Goal: Information Seeking & Learning: Compare options

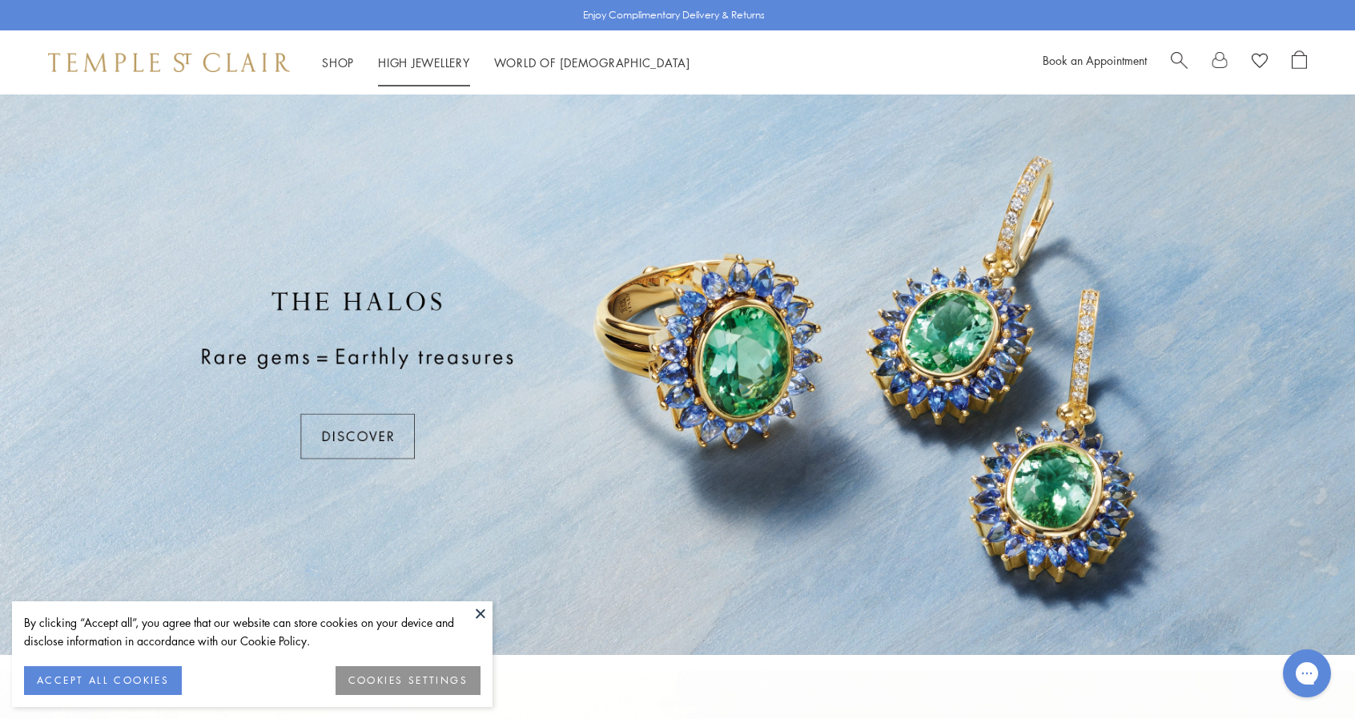
click at [410, 61] on link "High Jewellery High Jewellery" at bounding box center [424, 62] width 92 height 16
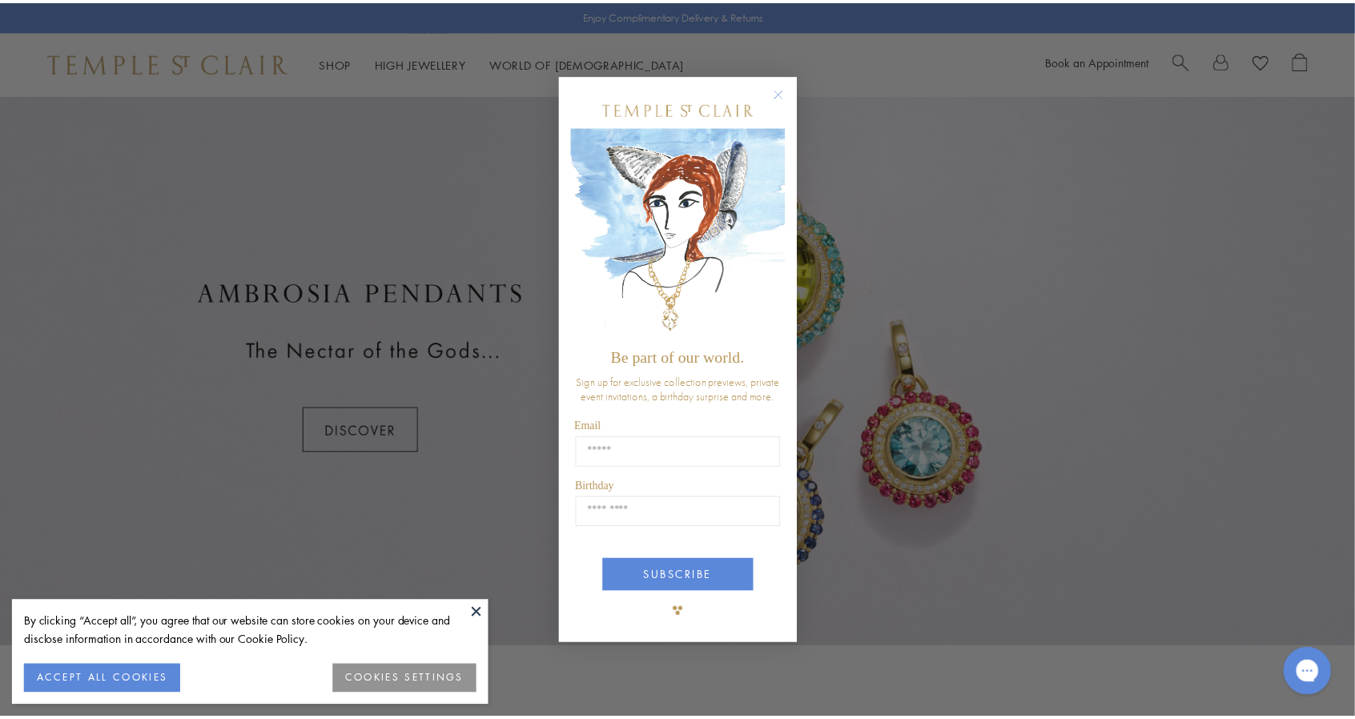
scroll to position [1015, 0]
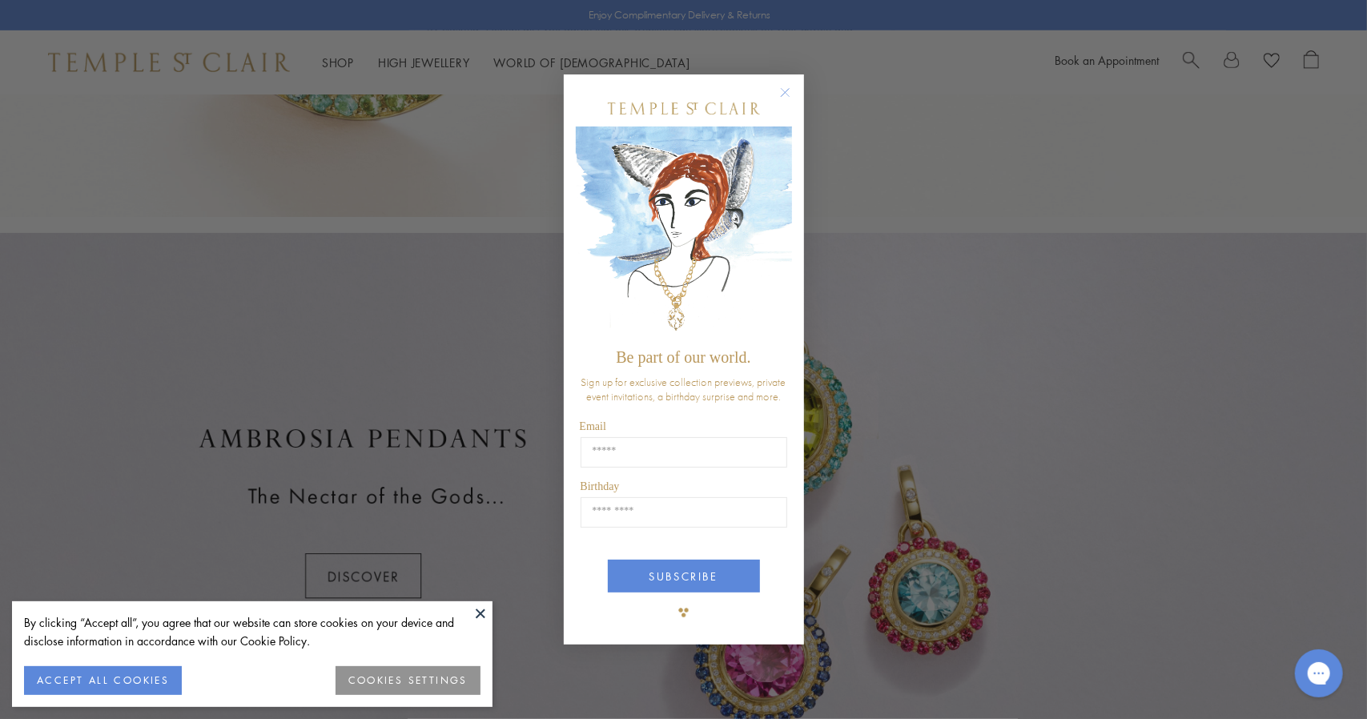
click at [790, 92] on circle "Close dialog" at bounding box center [784, 92] width 19 height 19
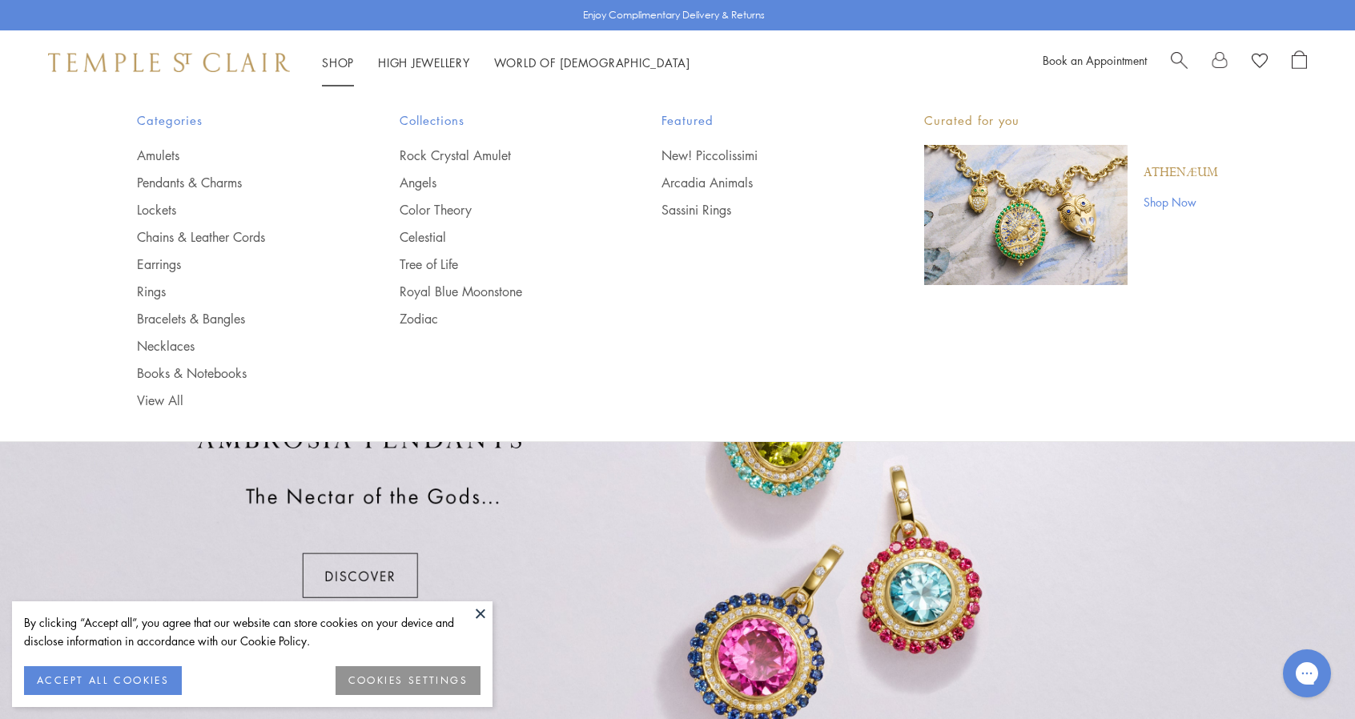
click at [338, 56] on li "Shop Shop Categories Amulets Pendants & Charms Lockets Chains & Leather Cords E…" at bounding box center [338, 63] width 32 height 20
click at [147, 398] on link "View All" at bounding box center [236, 401] width 199 height 18
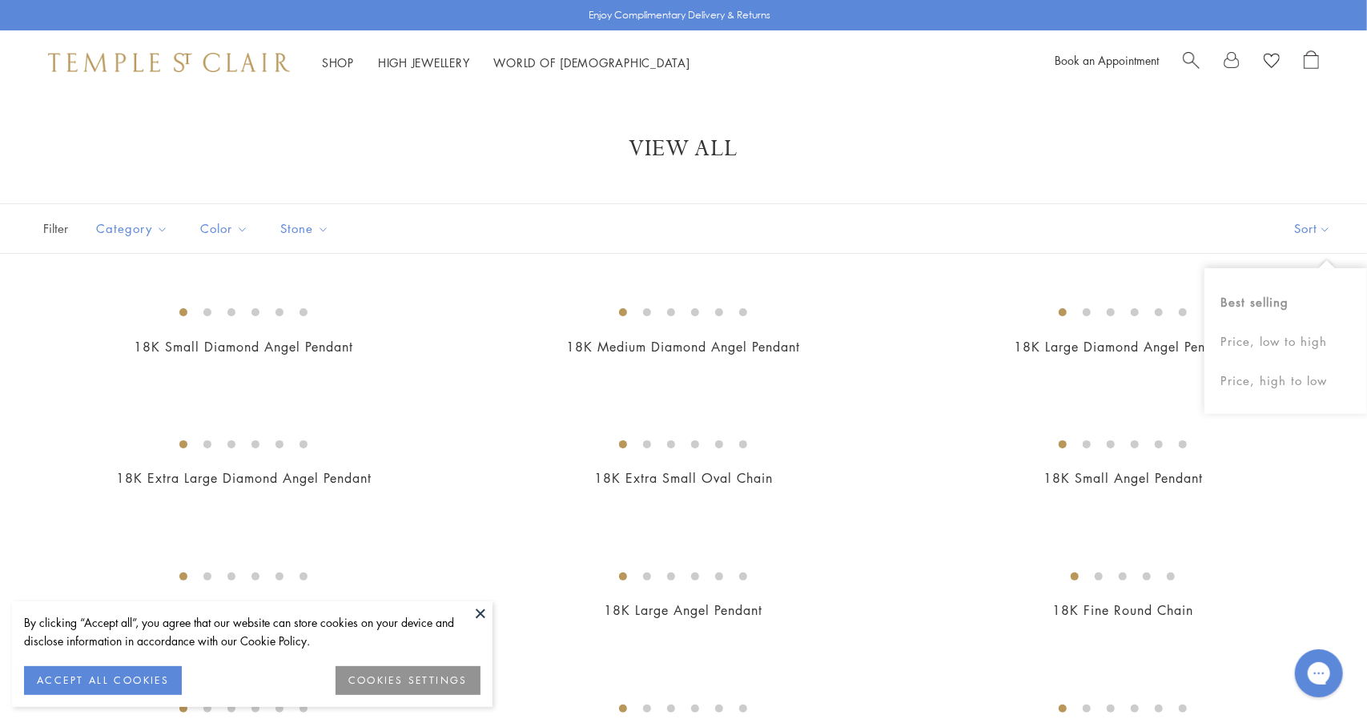
click at [1302, 226] on button "Sort" at bounding box center [1312, 228] width 109 height 49
click at [1302, 226] on button "Sort" at bounding box center [1300, 228] width 109 height 49
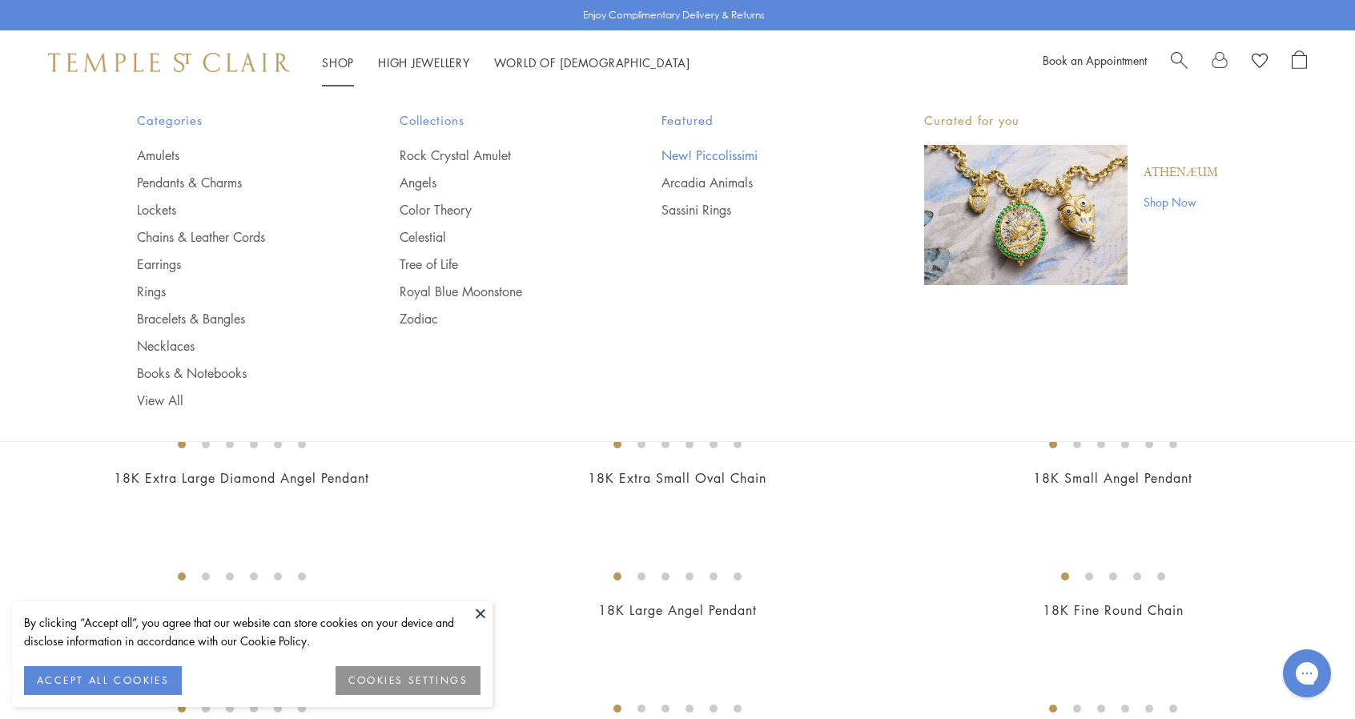
click at [698, 155] on link "New! Piccolissimi" at bounding box center [761, 156] width 199 height 18
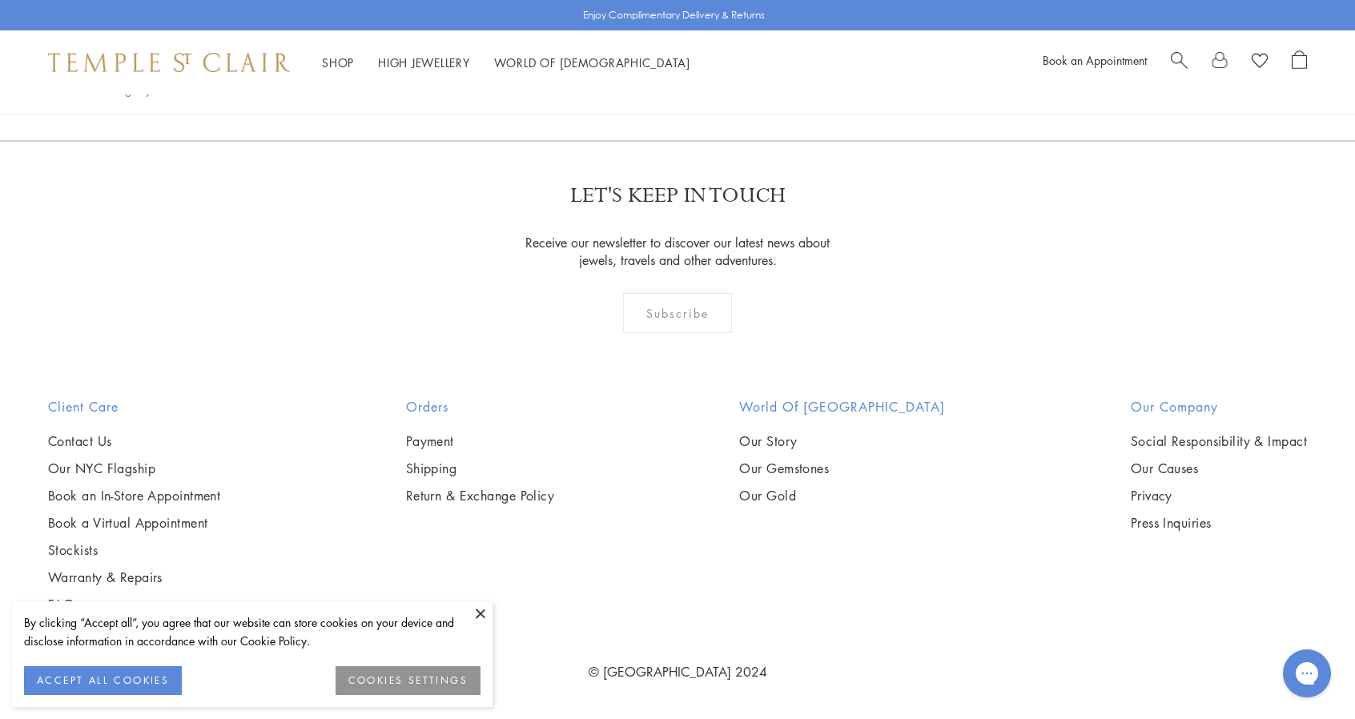
scroll to position [4486, 0]
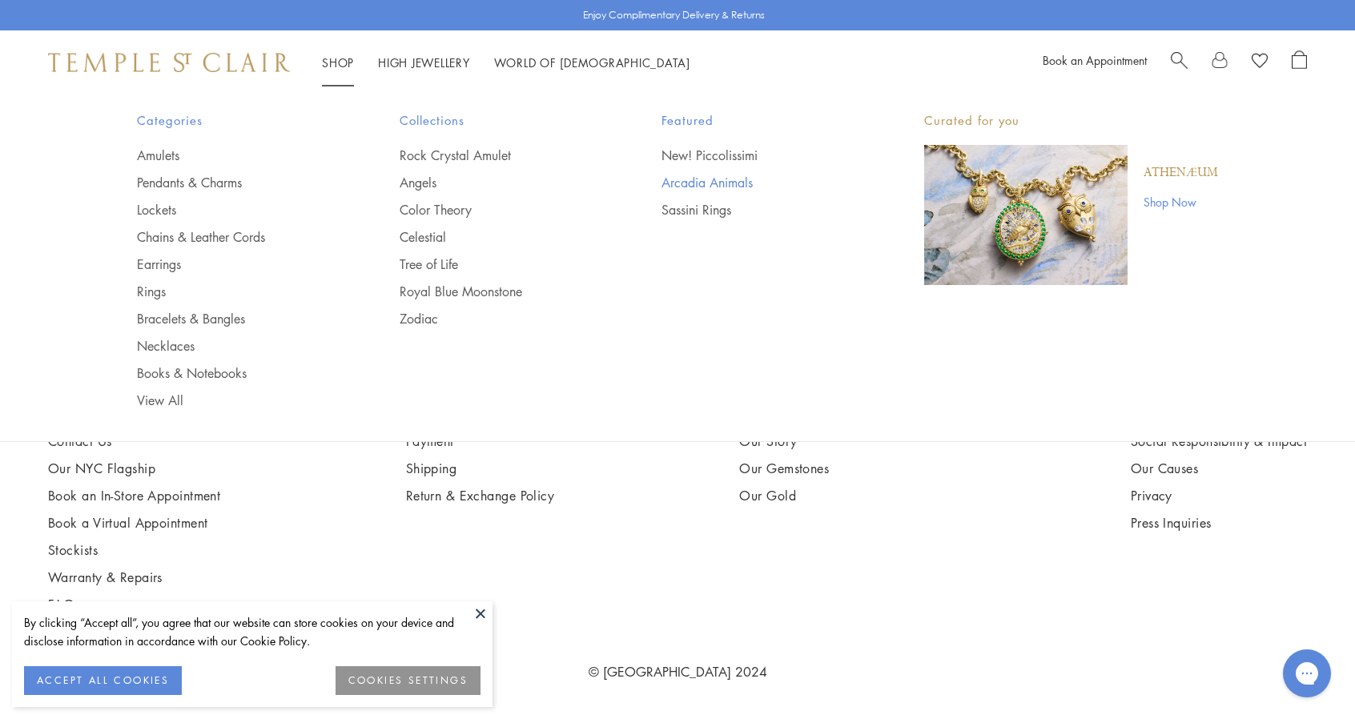
click at [711, 180] on link "Arcadia Animals" at bounding box center [761, 183] width 199 height 18
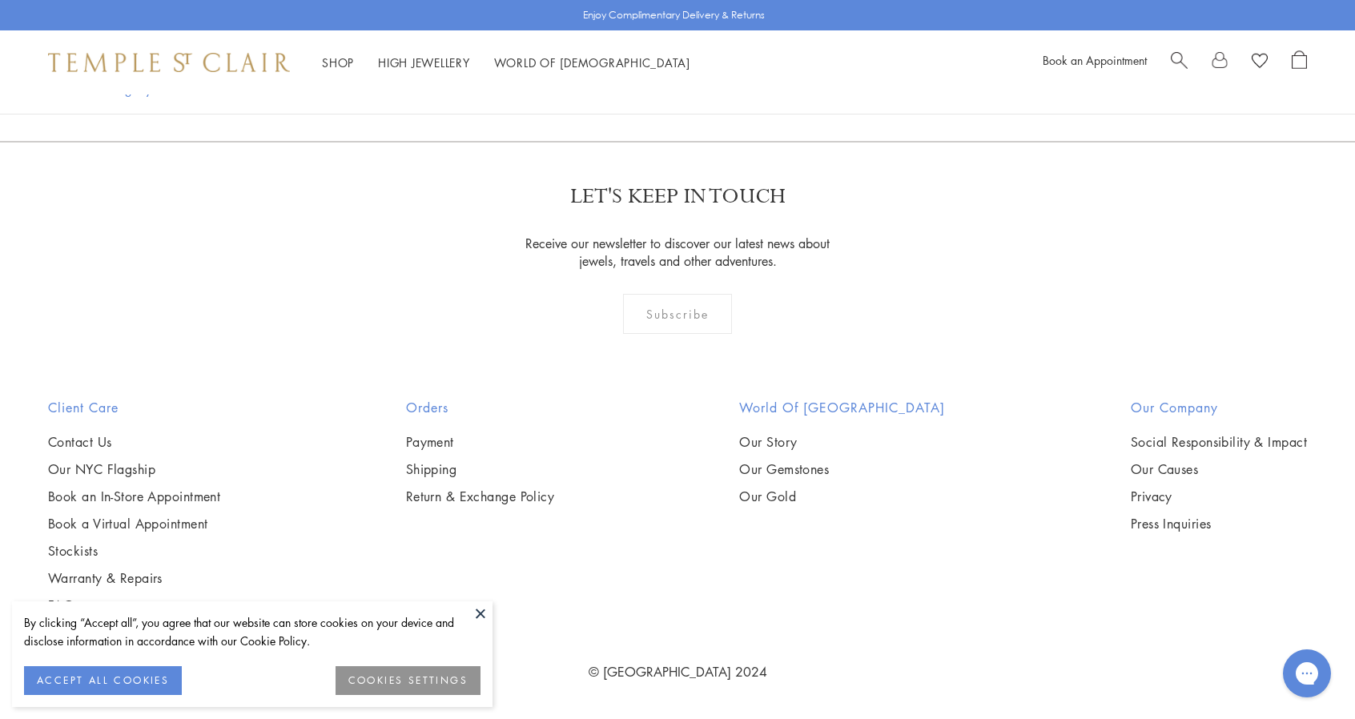
scroll to position [2397, 0]
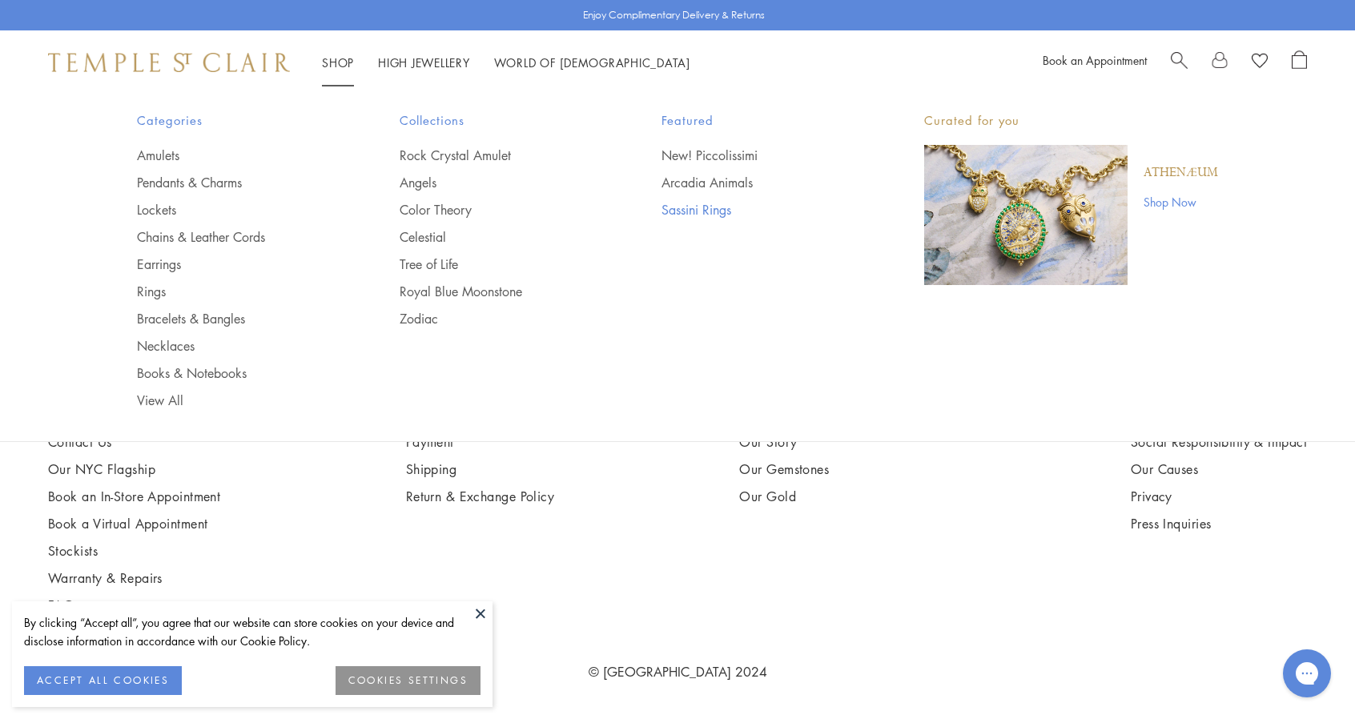
click at [713, 211] on link "Sassini Rings" at bounding box center [761, 210] width 199 height 18
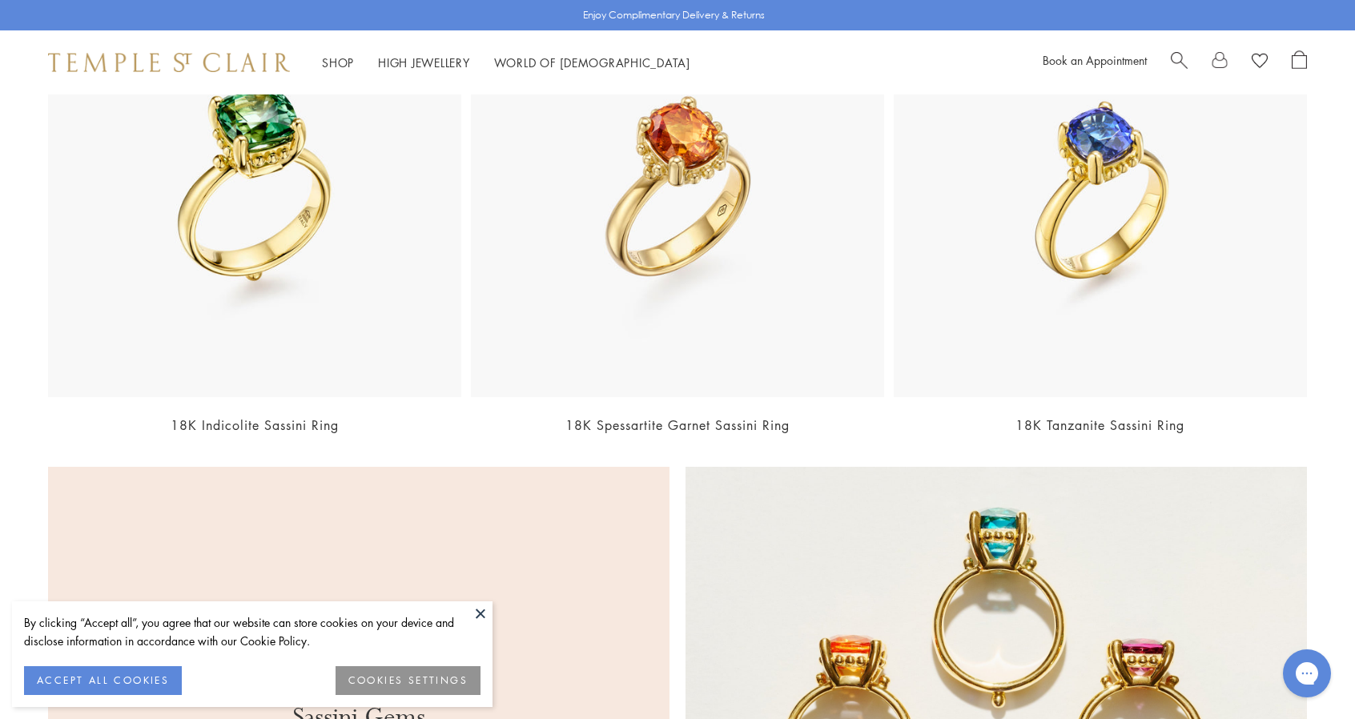
scroll to position [704, 0]
click at [676, 271] on img at bounding box center [677, 189] width 413 height 413
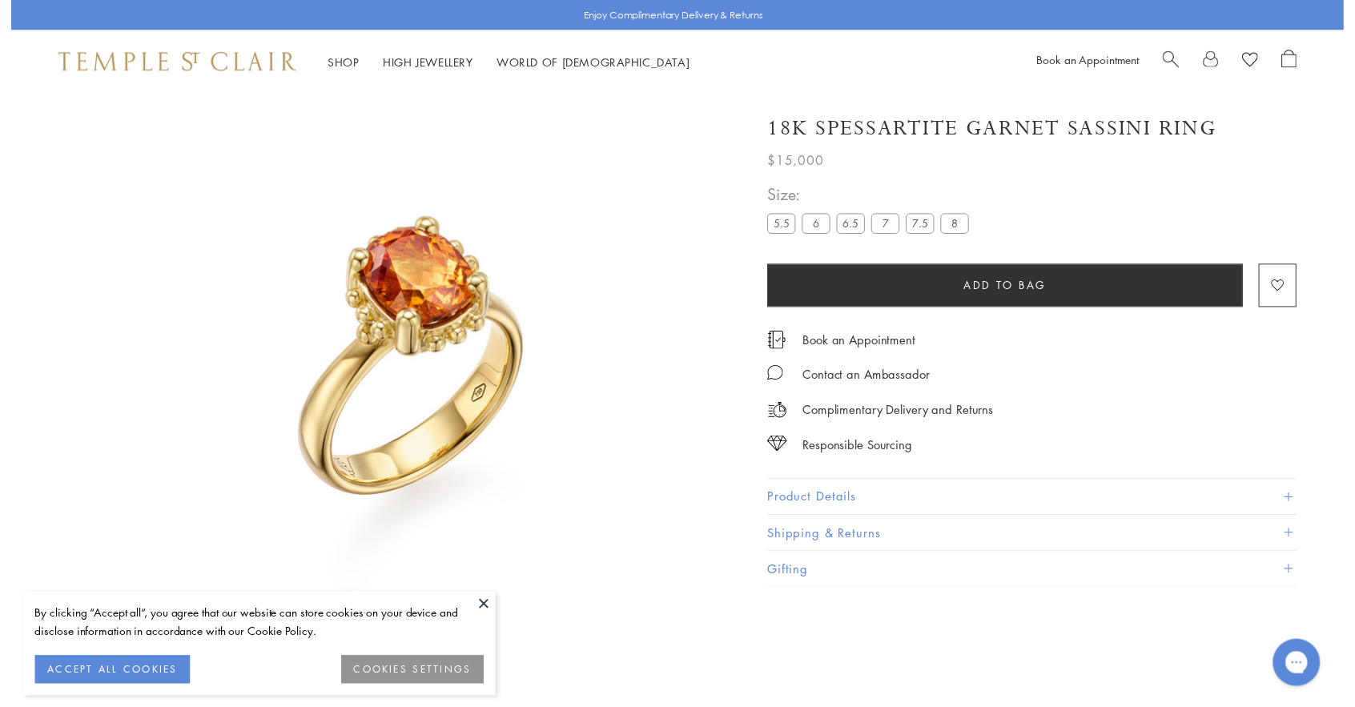
scroll to position [95, 0]
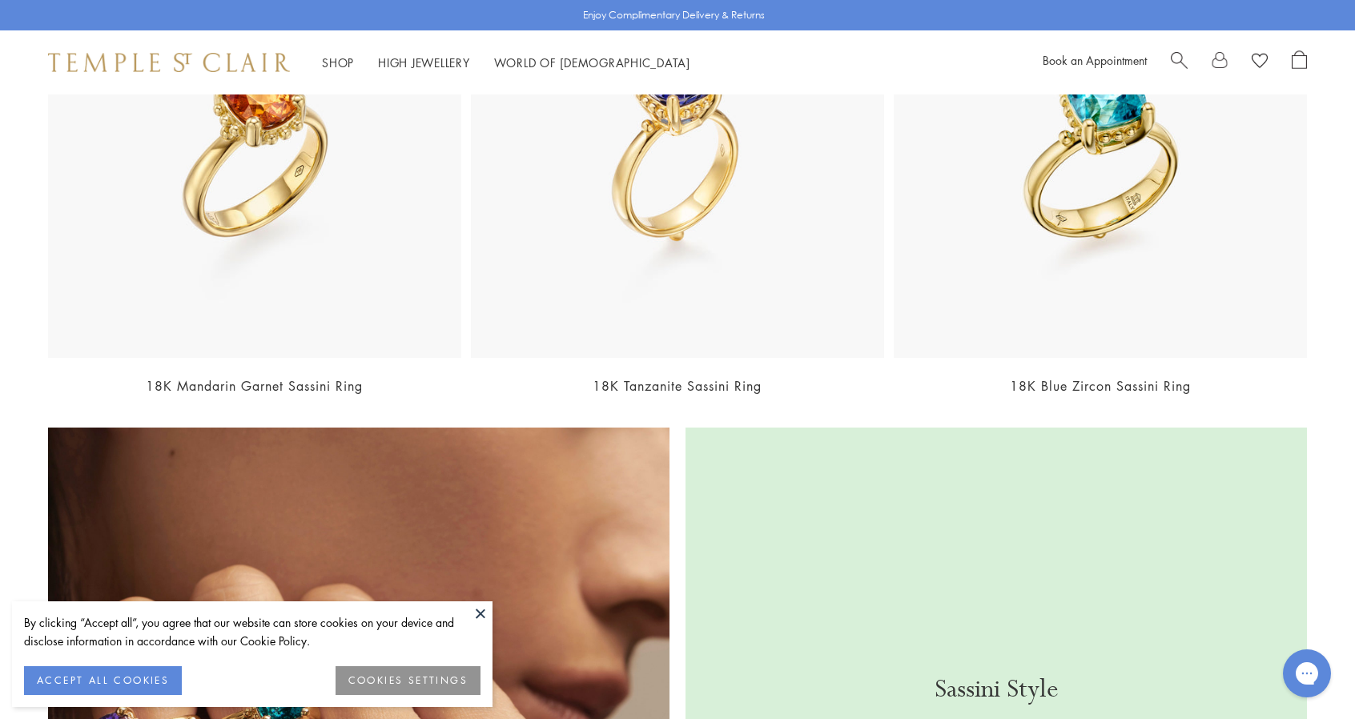
scroll to position [1880, 0]
click at [206, 246] on img at bounding box center [254, 150] width 413 height 413
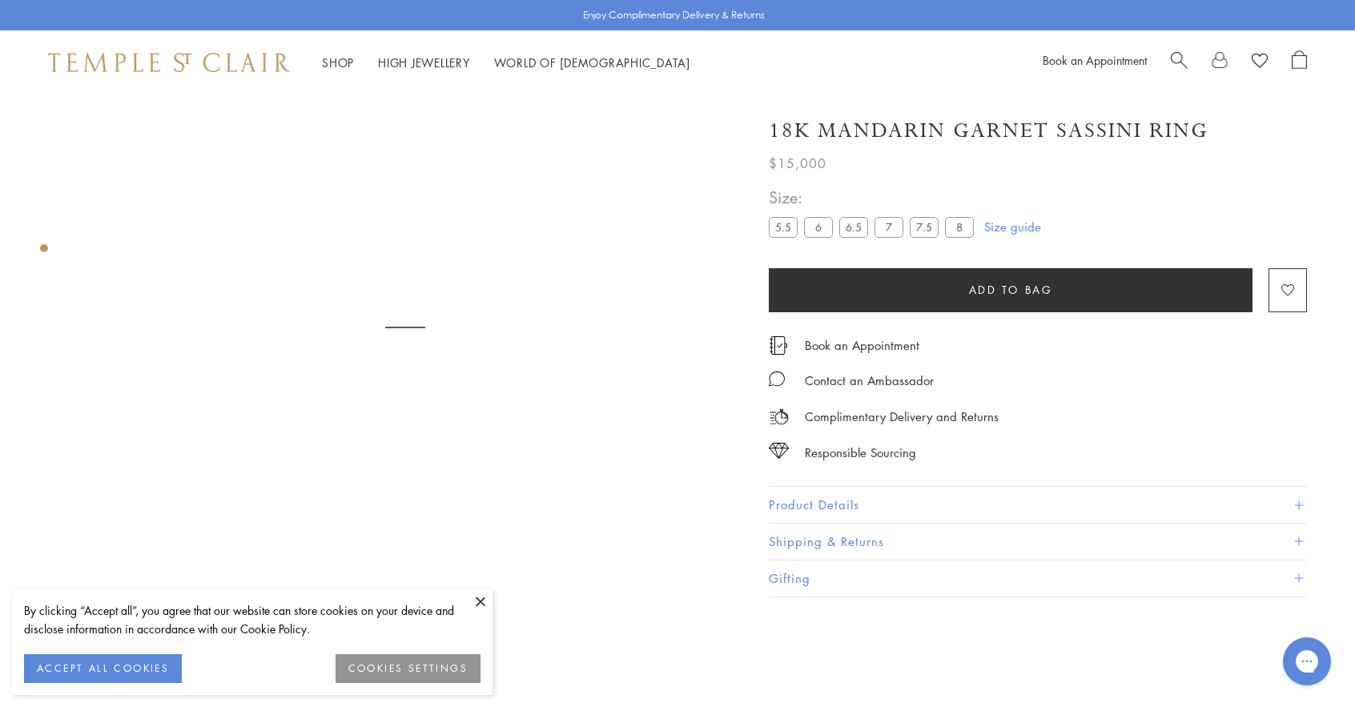
scroll to position [95, 0]
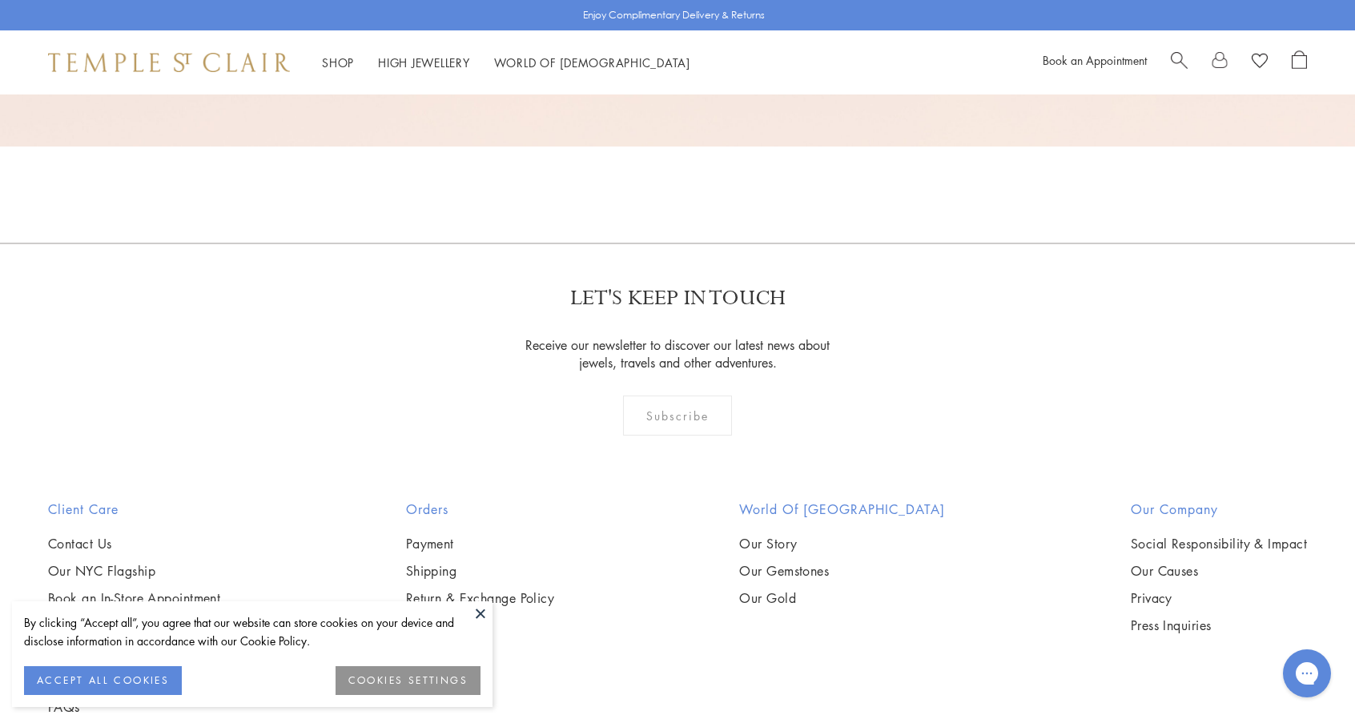
scroll to position [3477, 0]
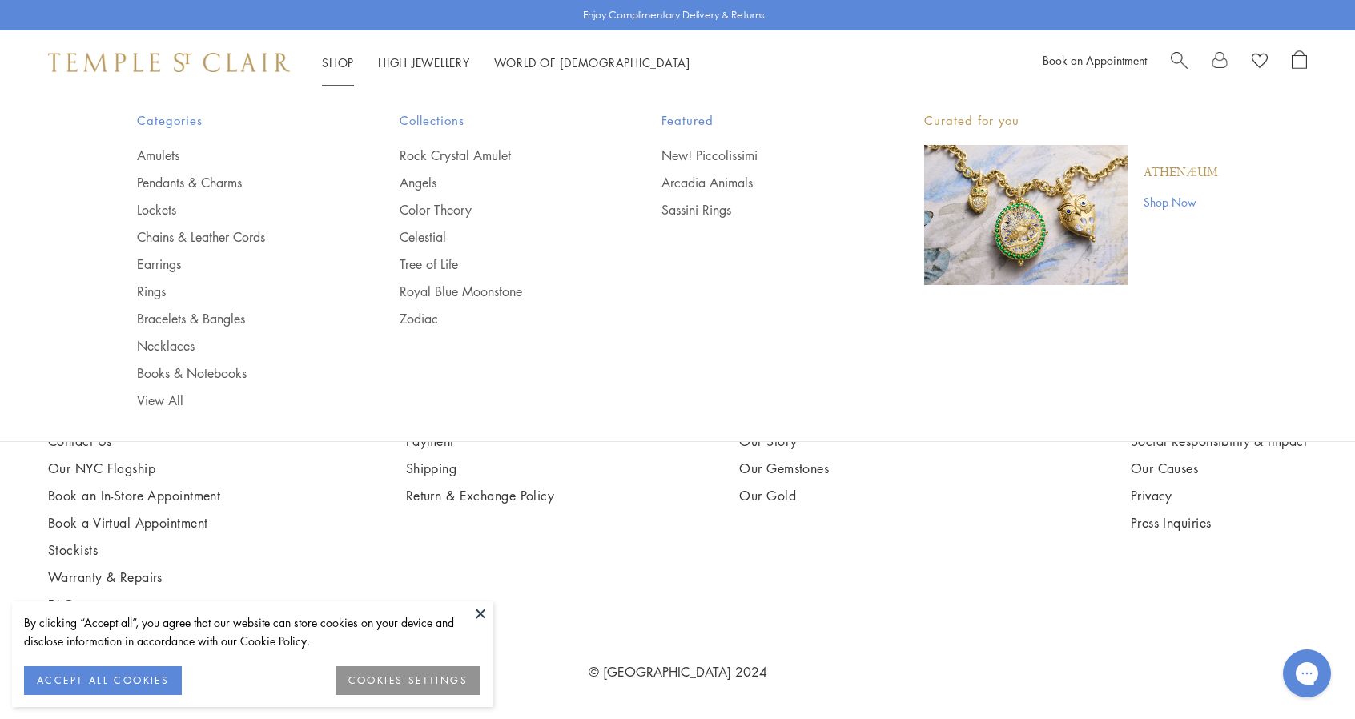
click at [1169, 201] on link "Shop Now" at bounding box center [1181, 202] width 74 height 18
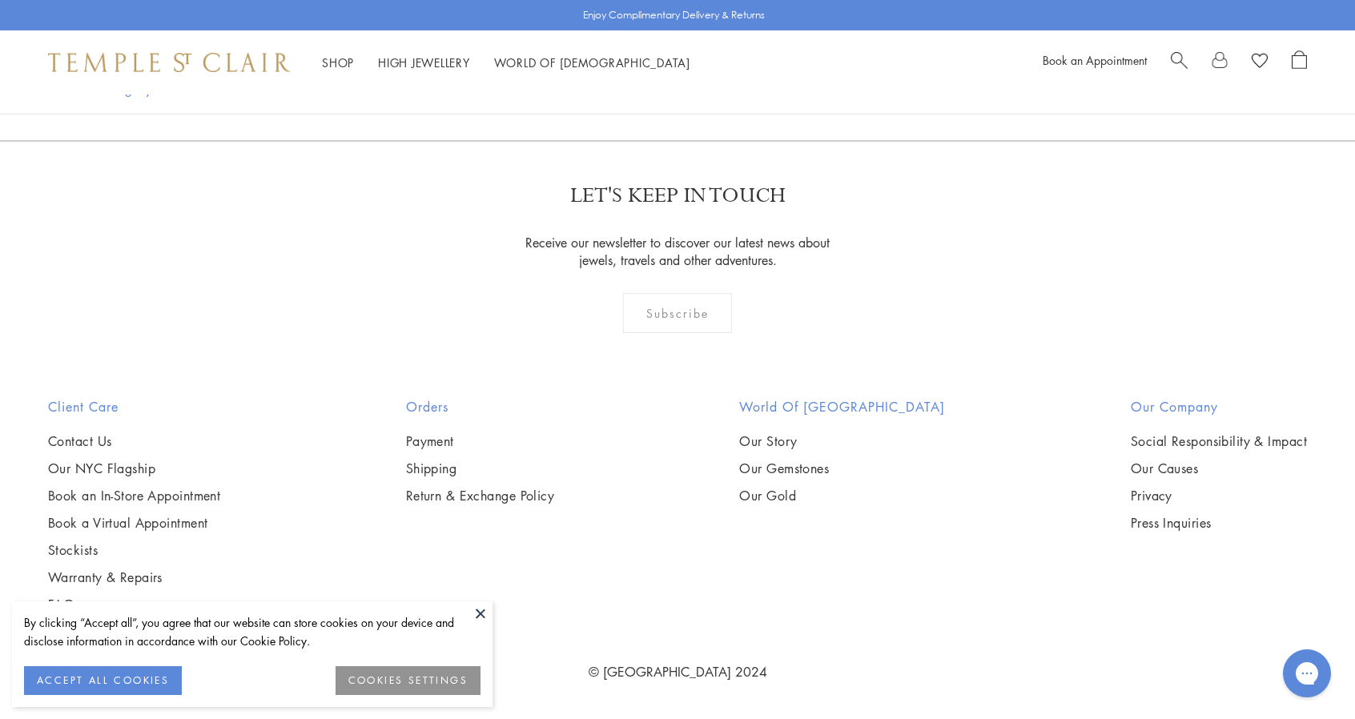
scroll to position [2046, 0]
click at [0, 0] on img at bounding box center [0, 0] width 0 height 0
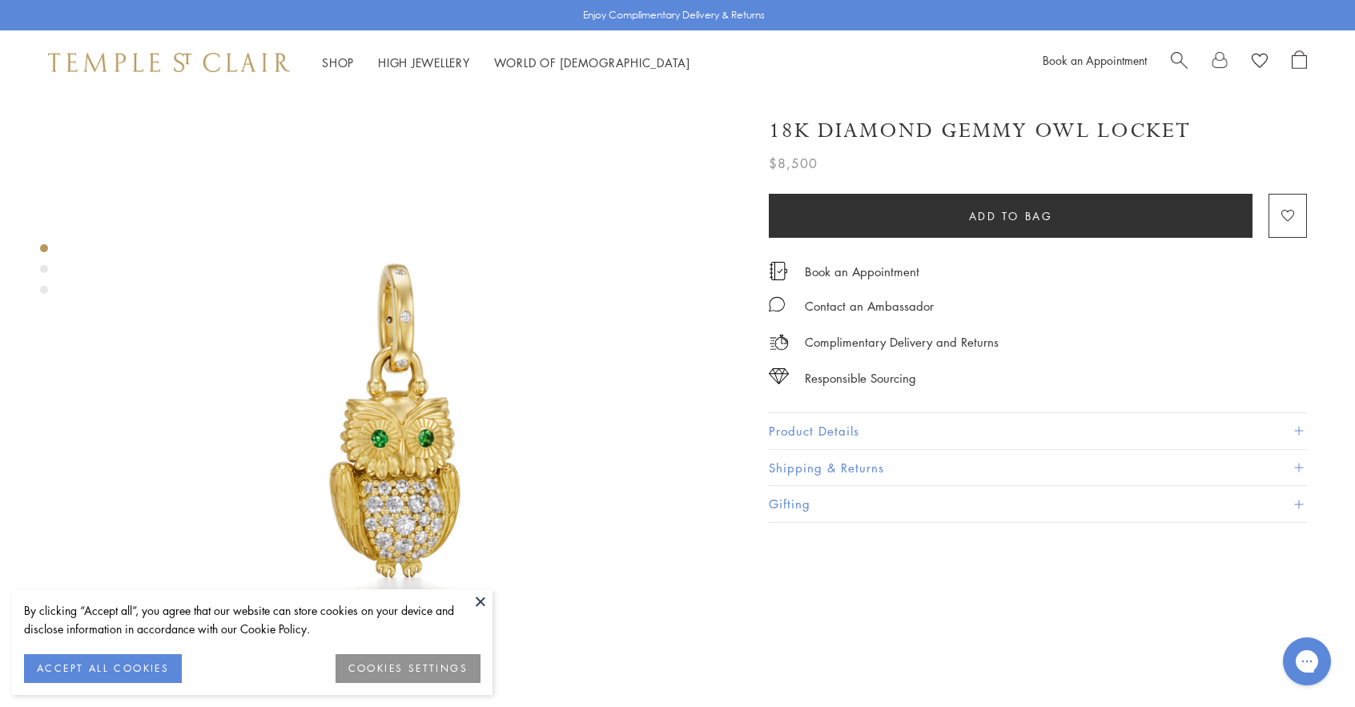
click at [485, 598] on button at bounding box center [481, 601] width 24 height 24
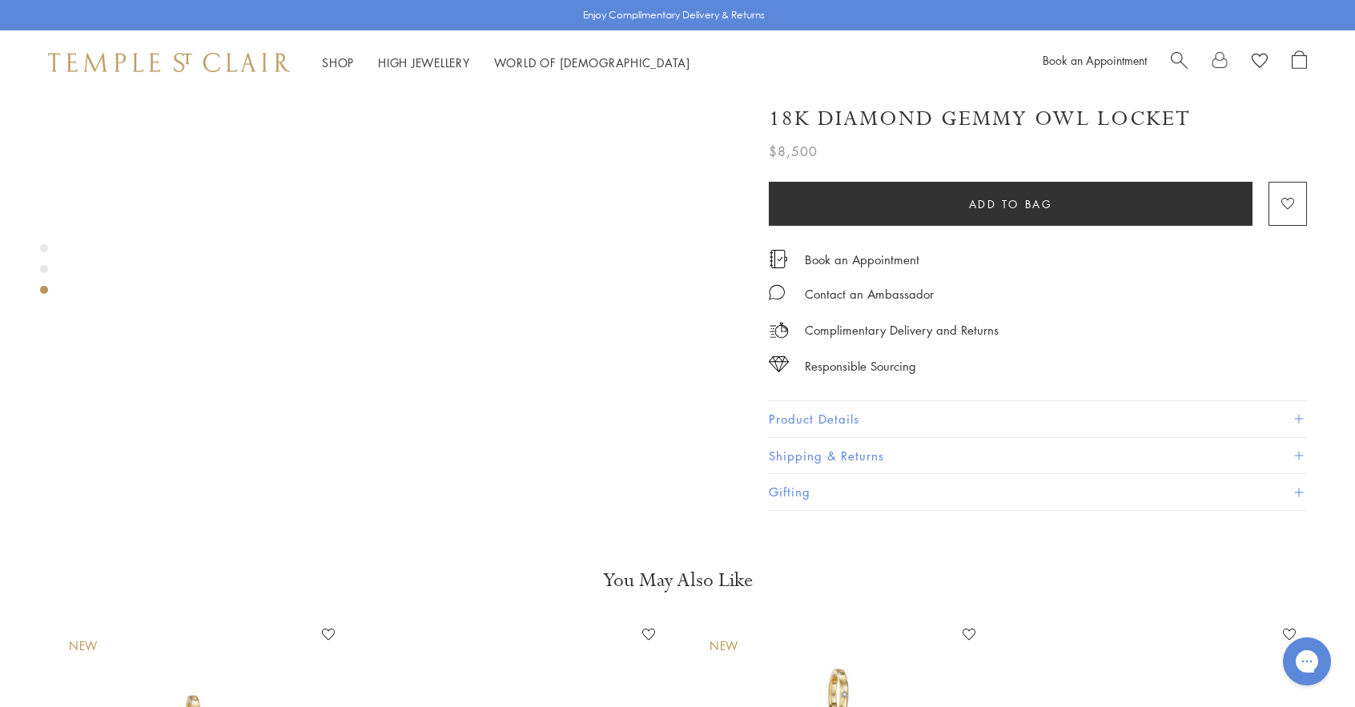
scroll to position [1583, 0]
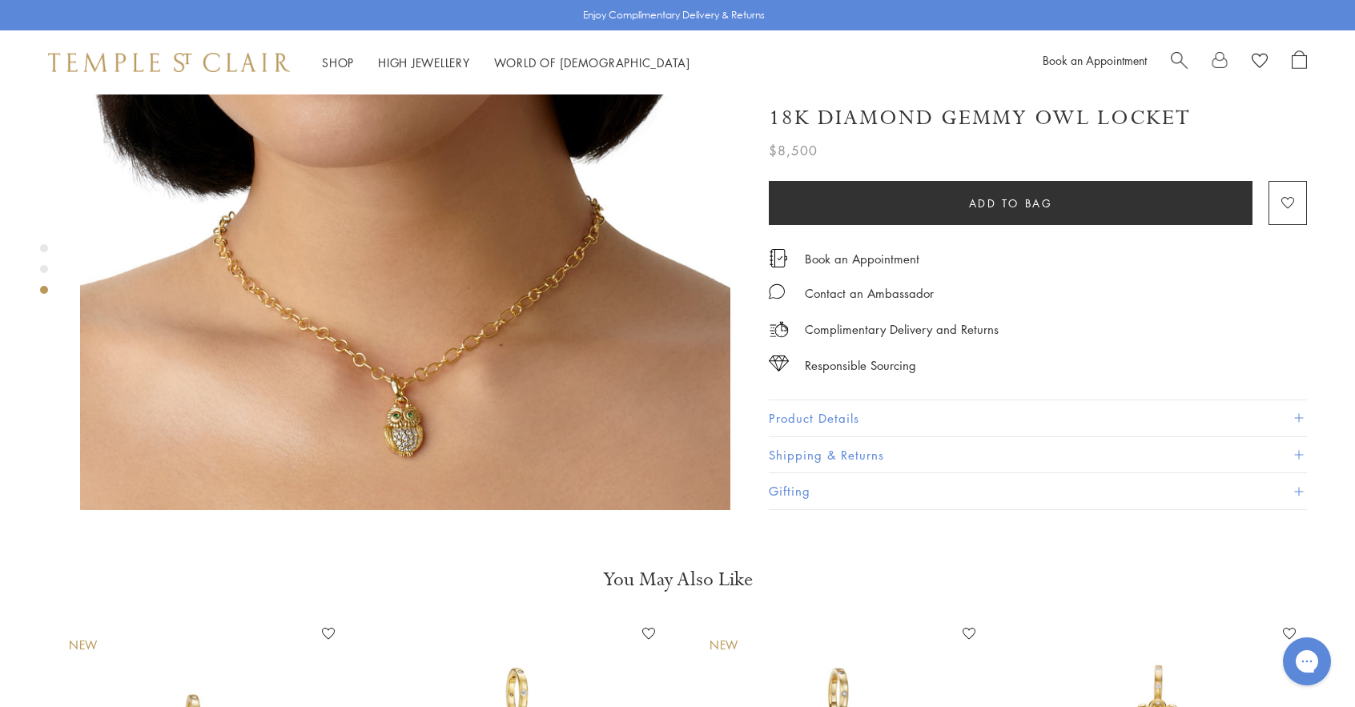
click at [458, 354] on img at bounding box center [405, 185] width 650 height 650
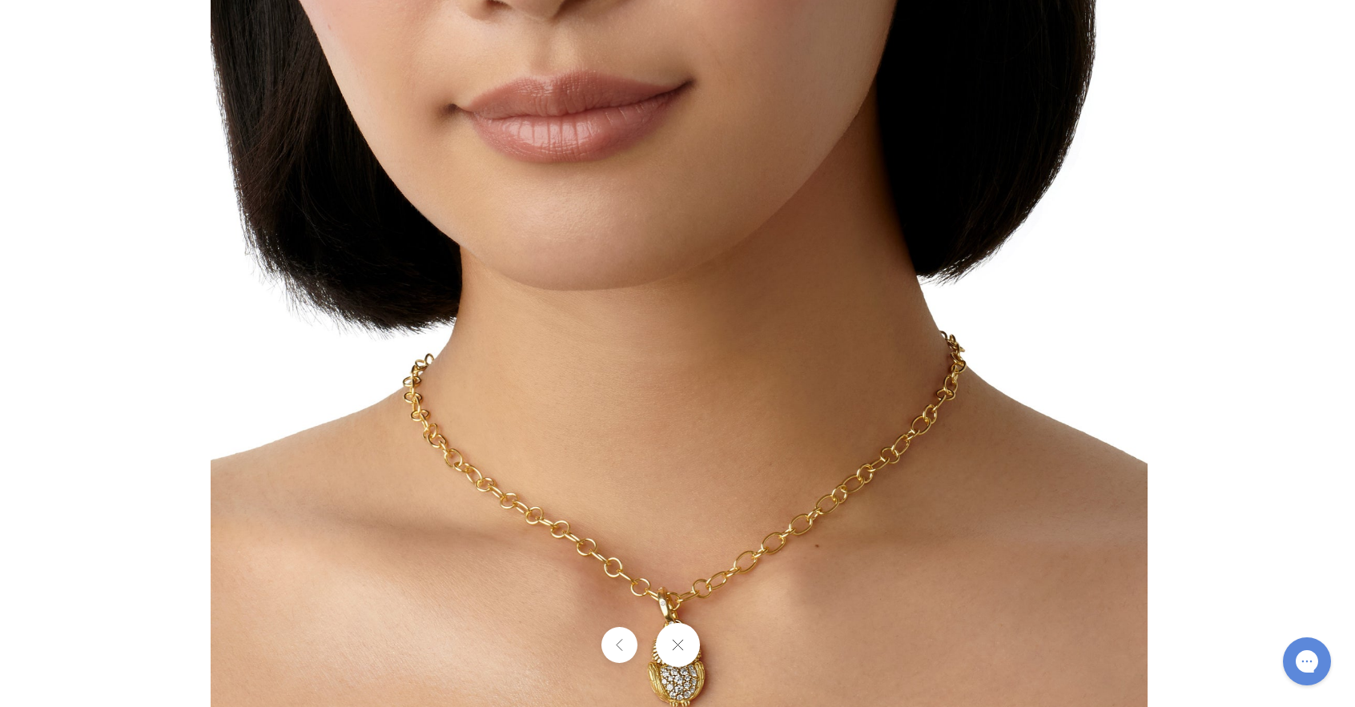
drag, startPoint x: 579, startPoint y: 420, endPoint x: 594, endPoint y: 320, distance: 101.3
click at [594, 324] on img at bounding box center [679, 315] width 937 height 937
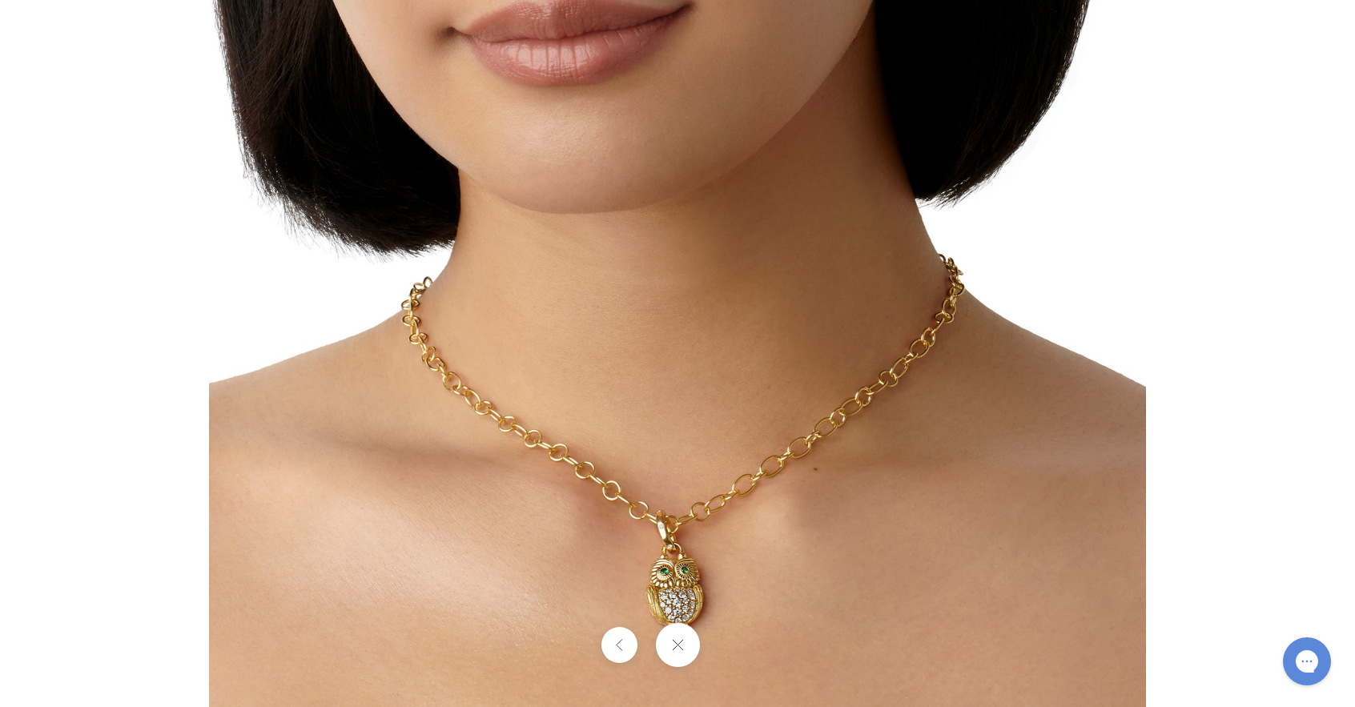
click at [649, 477] on img at bounding box center [677, 238] width 937 height 937
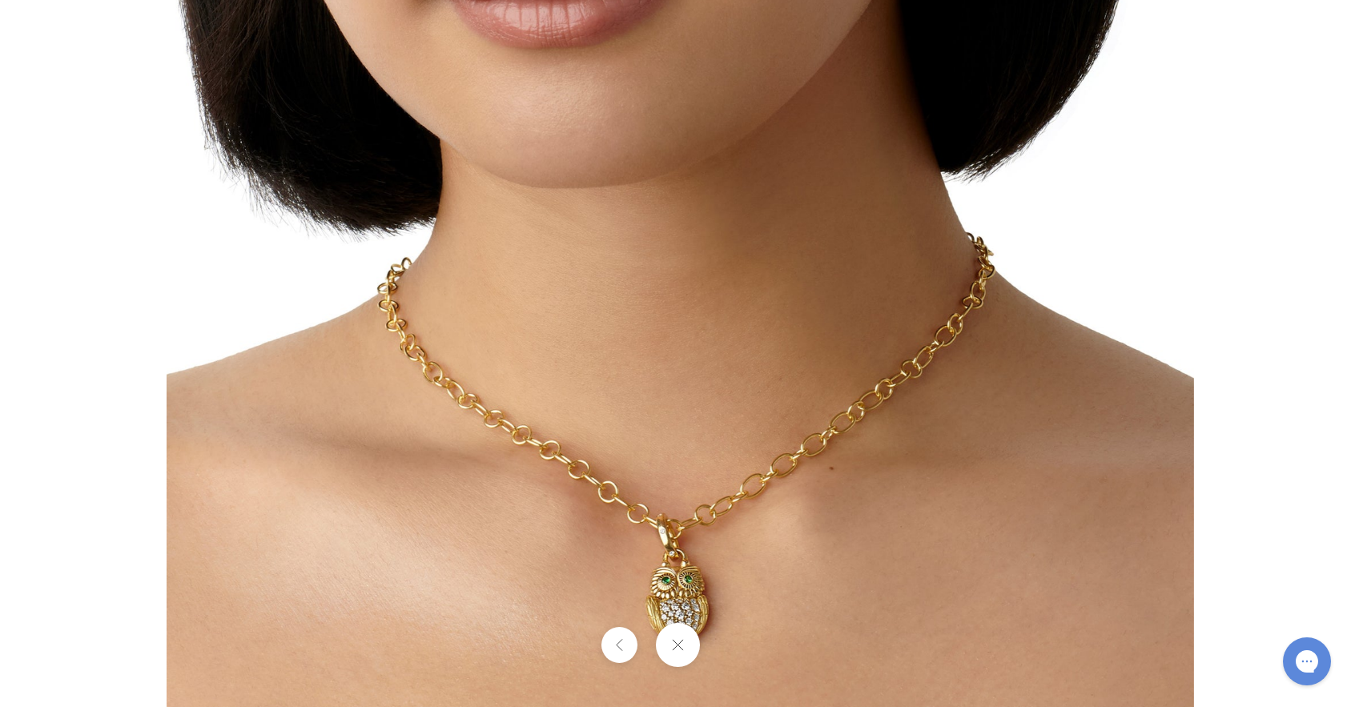
click at [649, 477] on img at bounding box center [681, 216] width 1028 height 1028
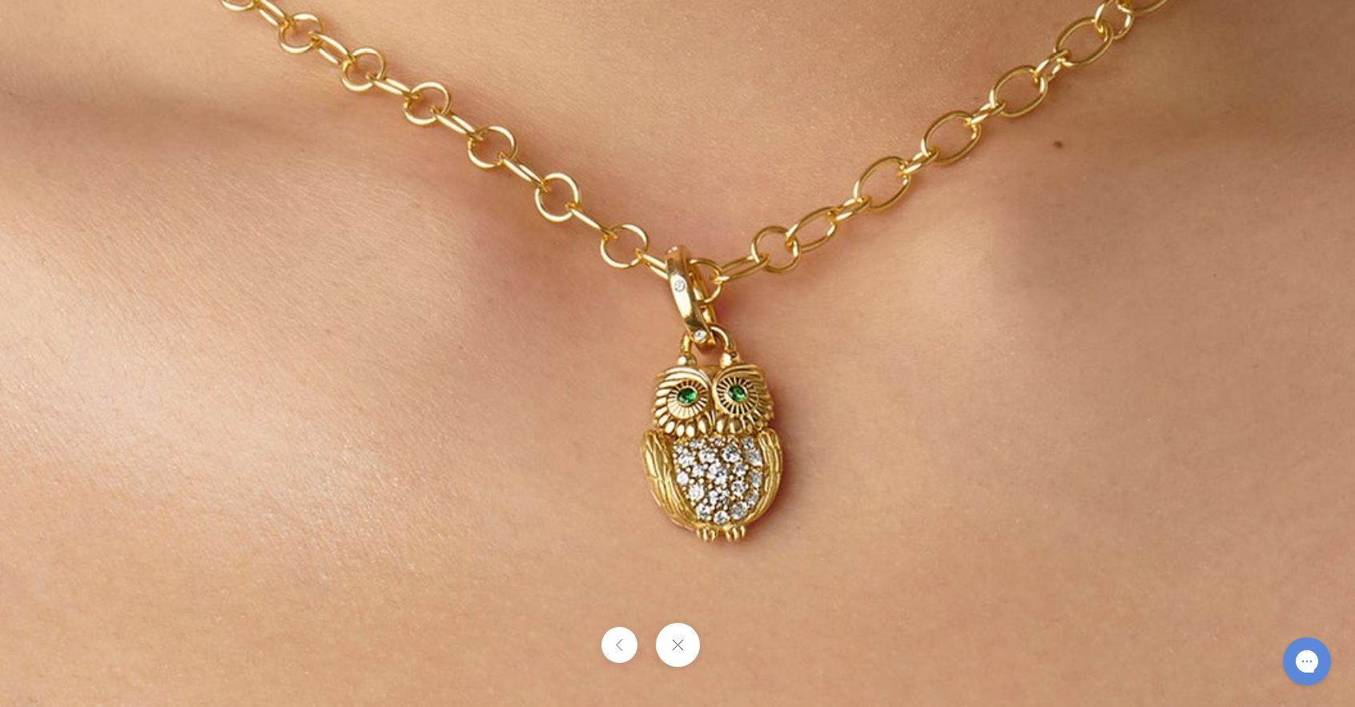
click at [675, 652] on button at bounding box center [677, 645] width 44 height 44
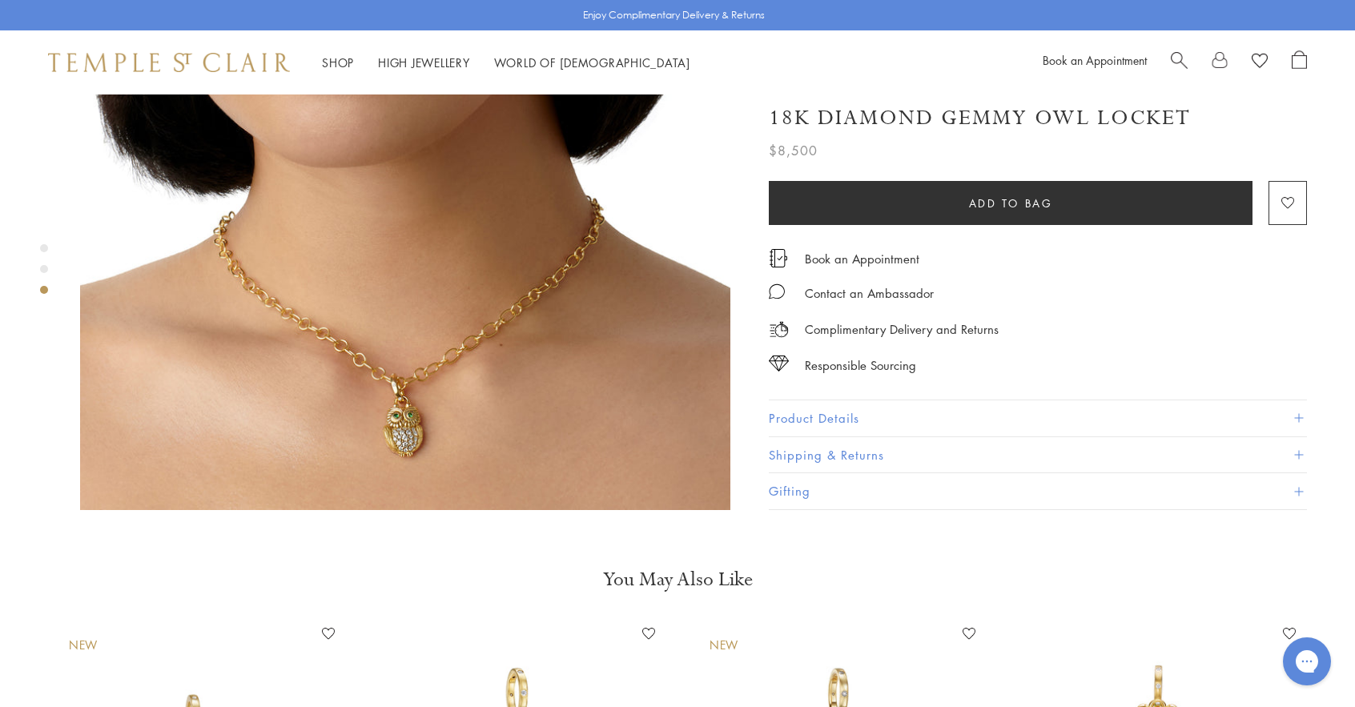
click at [843, 400] on button "Product Details" at bounding box center [1038, 418] width 538 height 36
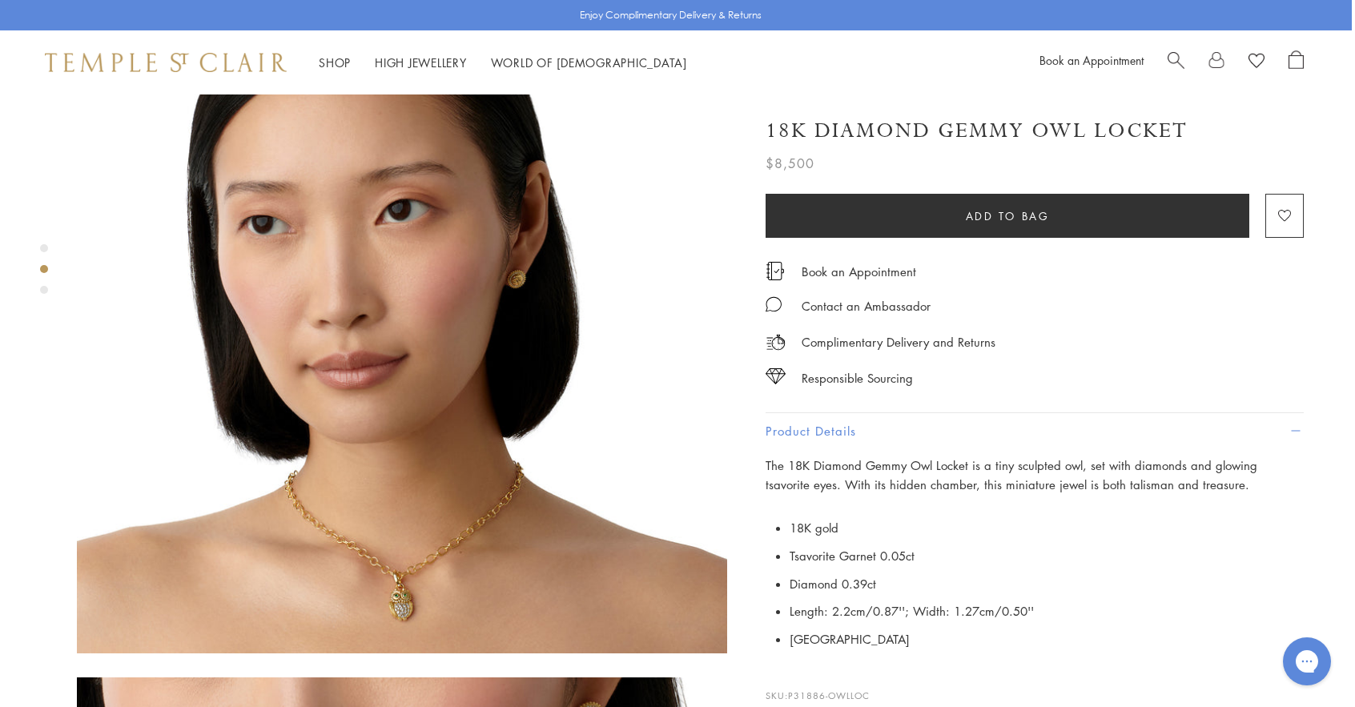
scroll to position [765, 3]
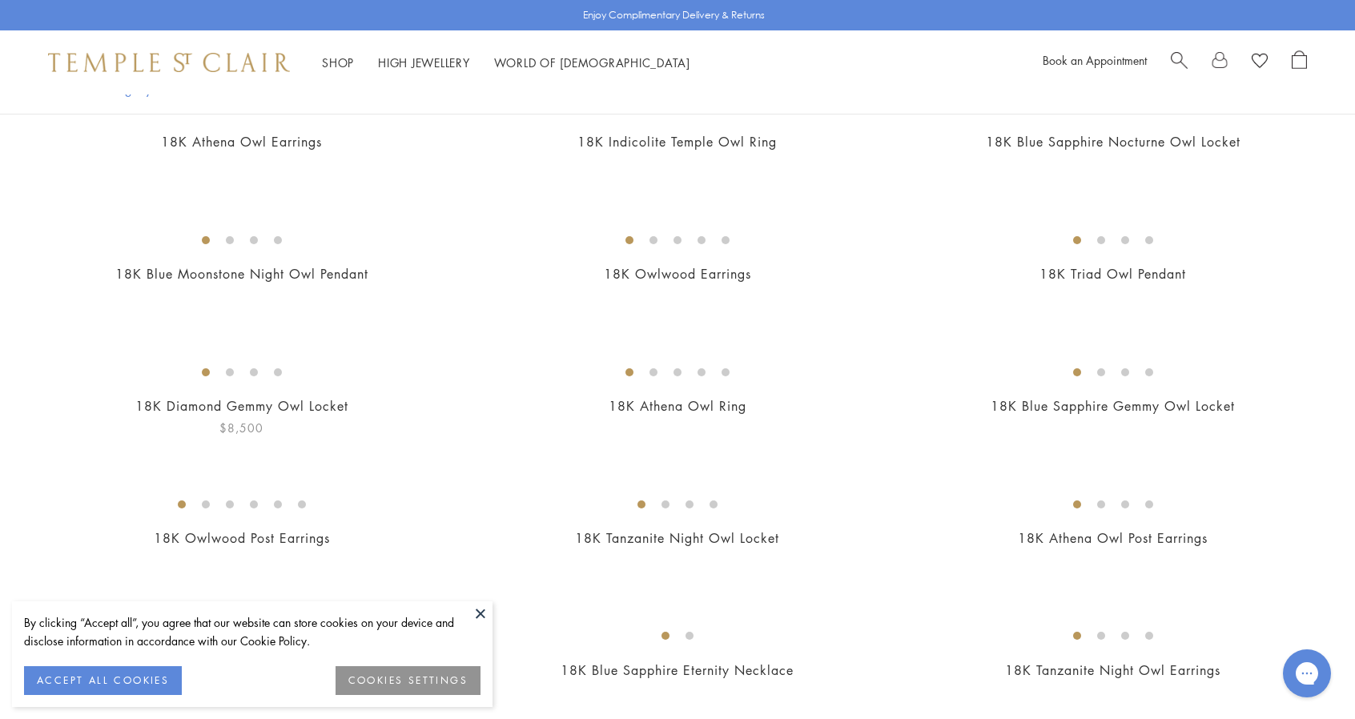
scroll to position [547, 0]
click at [0, 0] on img at bounding box center [0, 0] width 0 height 0
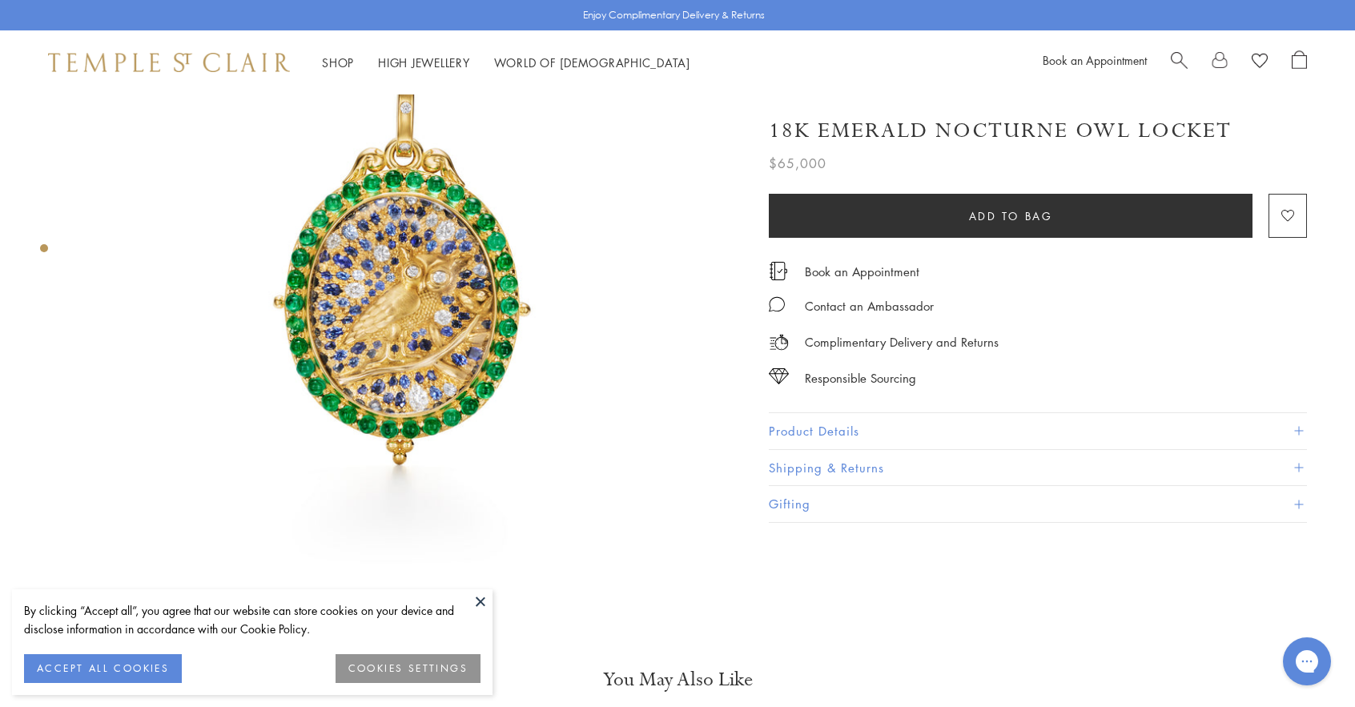
scroll to position [123, 0]
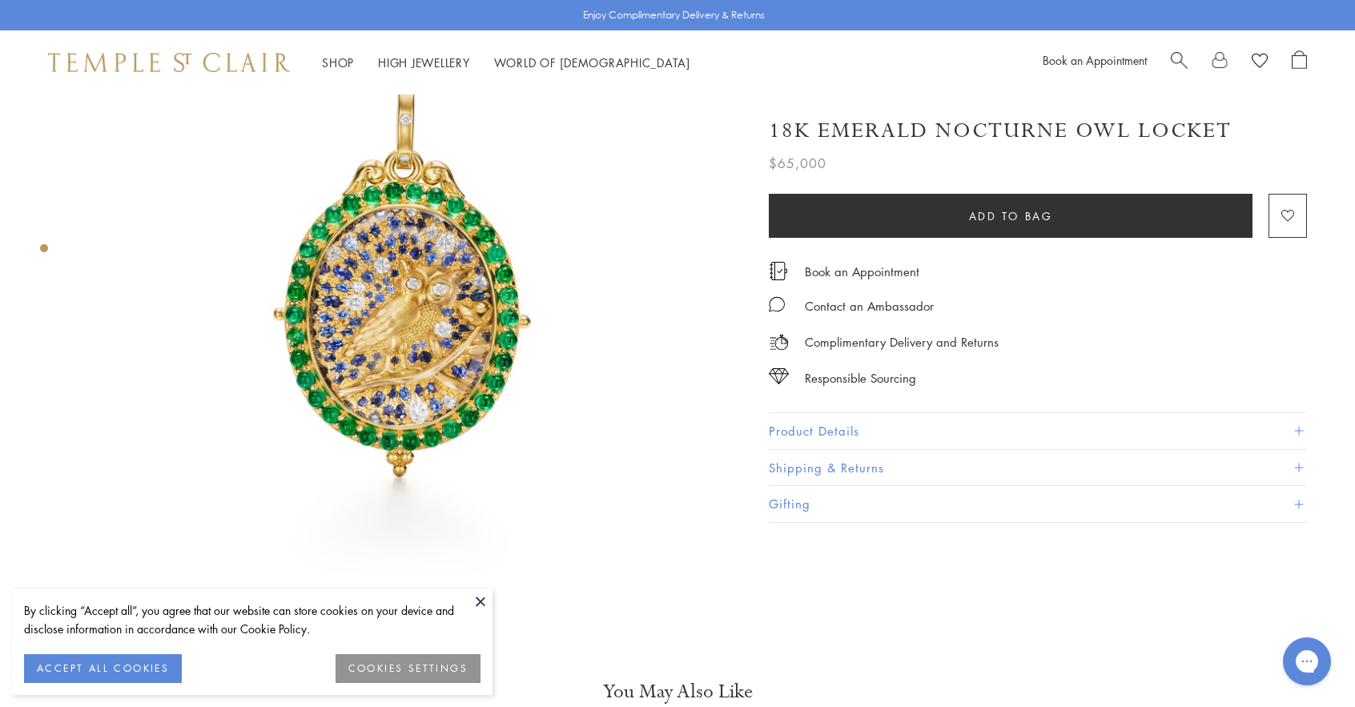
click at [830, 424] on button "Product Details" at bounding box center [1038, 431] width 538 height 36
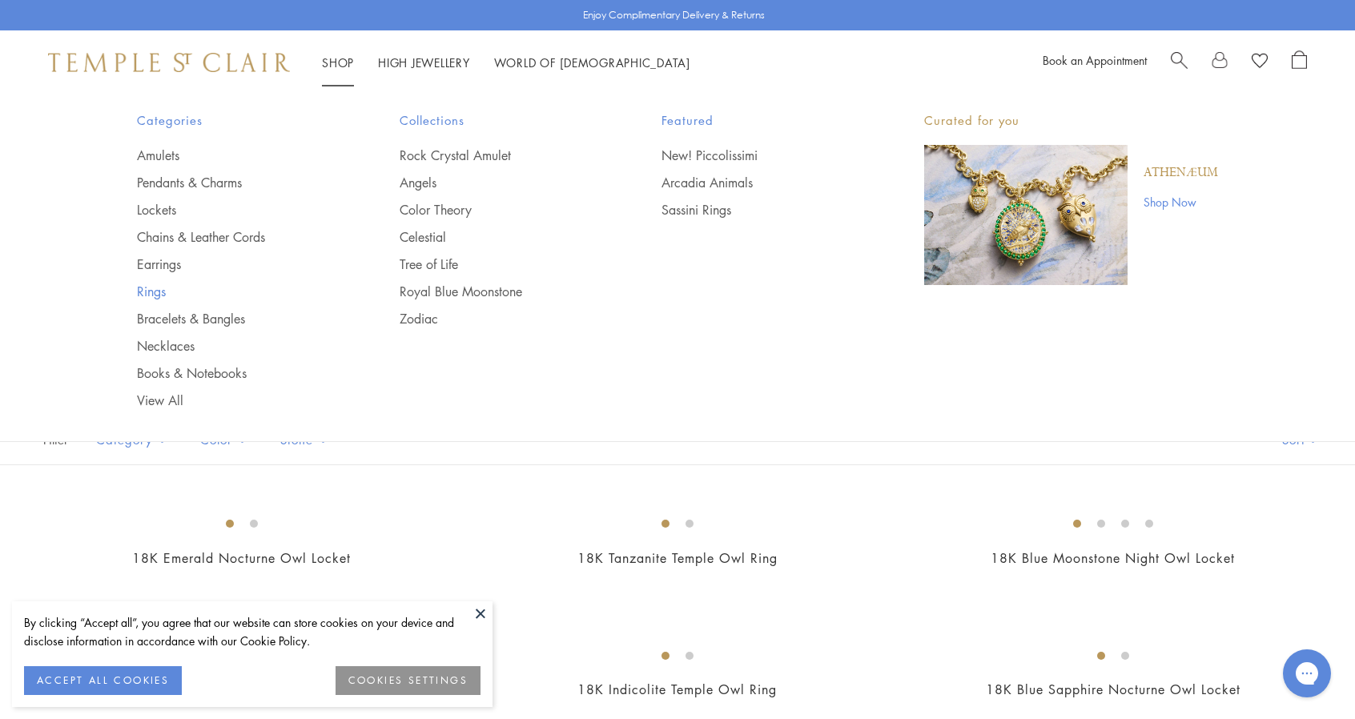
click at [155, 289] on link "Rings" at bounding box center [236, 292] width 199 height 18
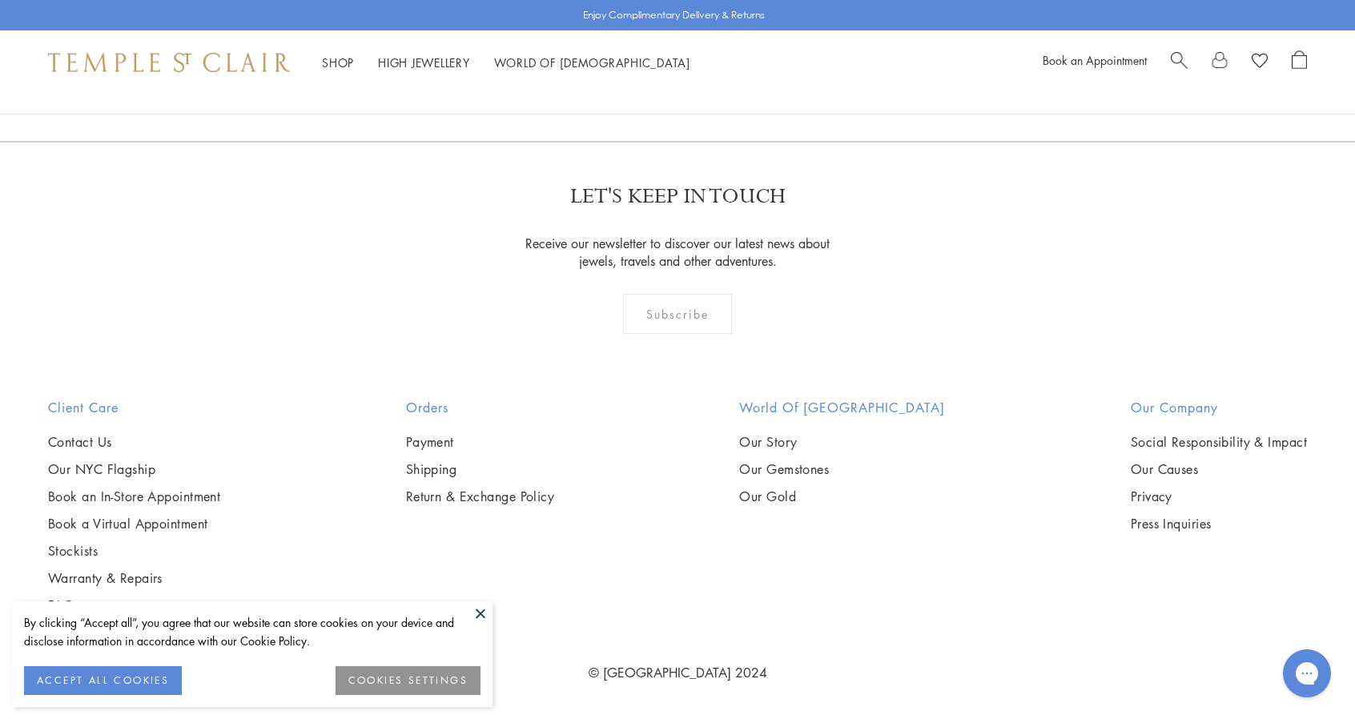
scroll to position [2758, 0]
click at [0, 0] on img at bounding box center [0, 0] width 0 height 0
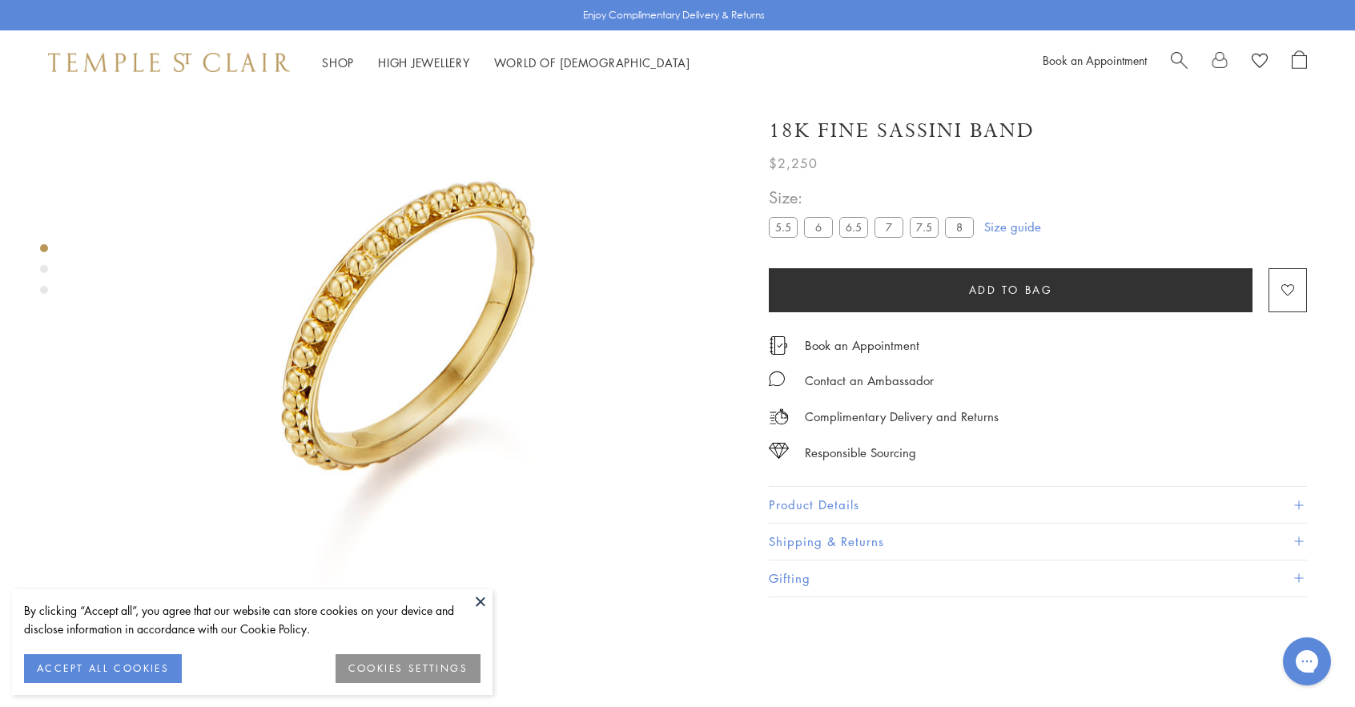
click at [841, 501] on button "Product Details" at bounding box center [1038, 505] width 538 height 36
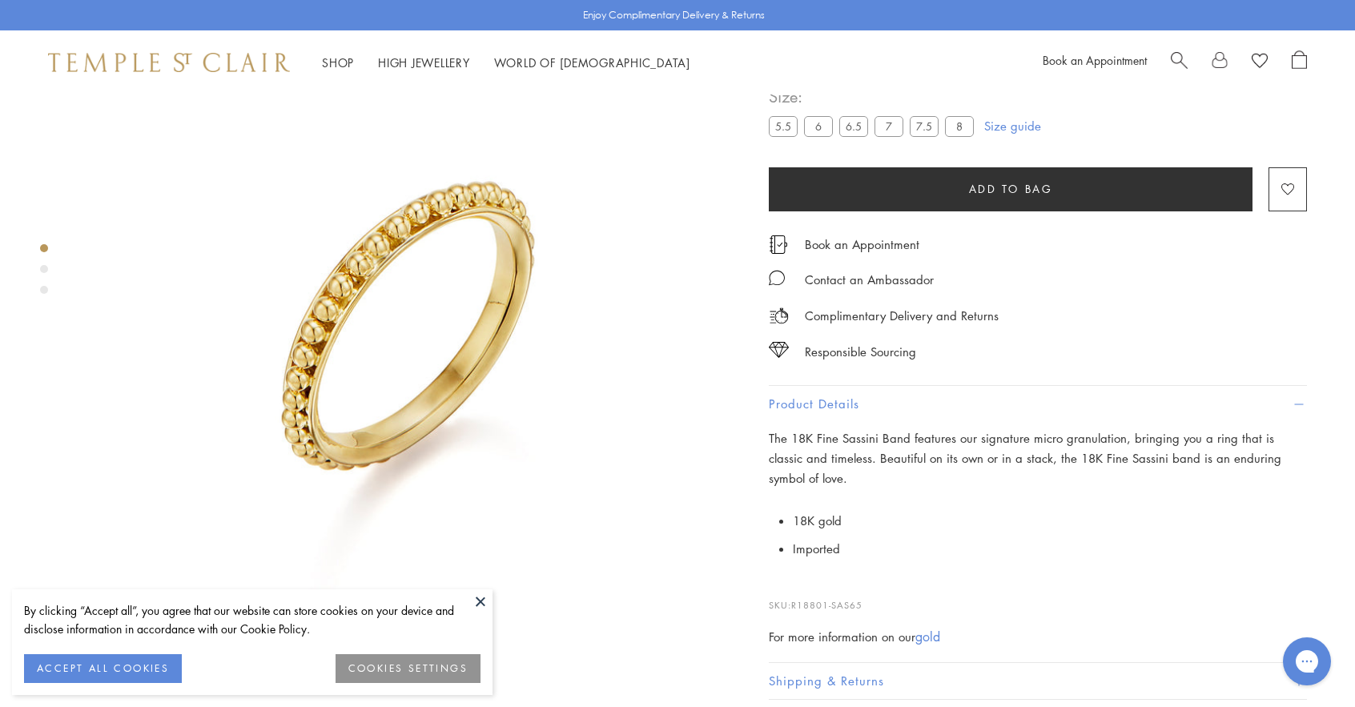
scroll to position [211, 0]
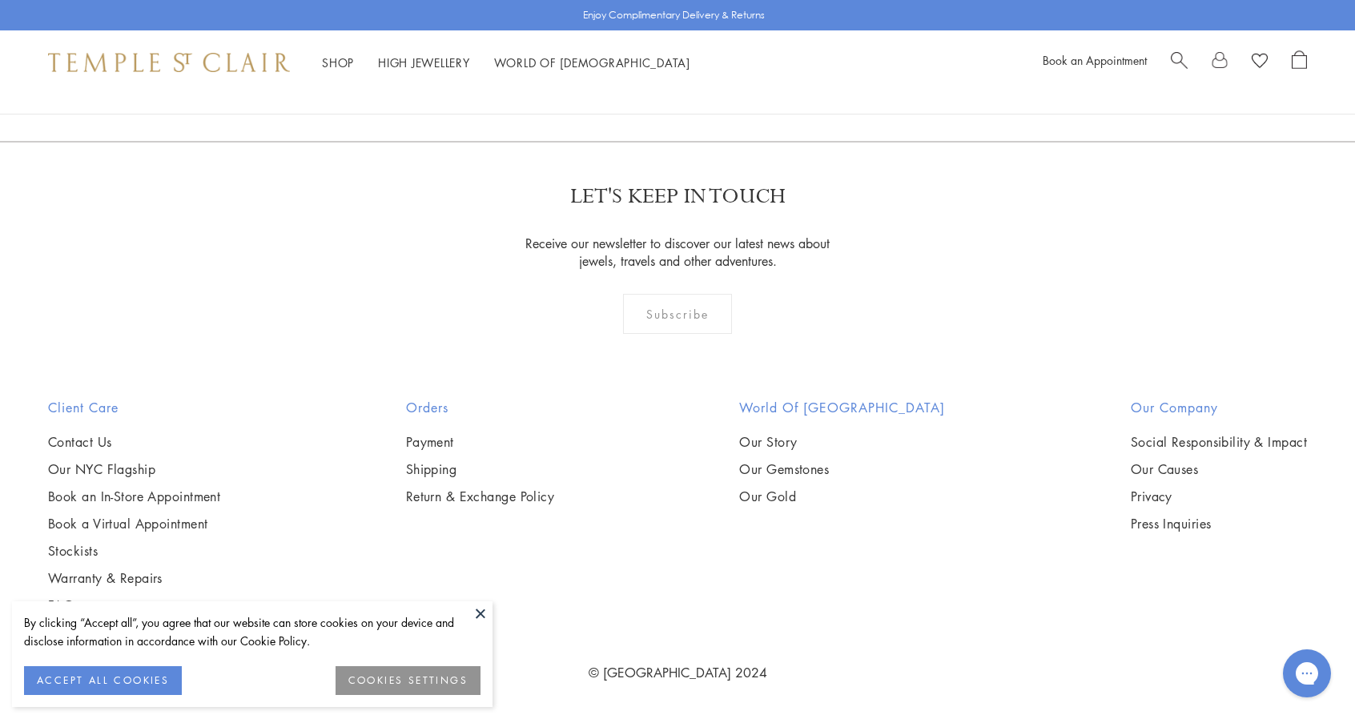
scroll to position [5335, 0]
click at [0, 0] on img at bounding box center [0, 0] width 0 height 0
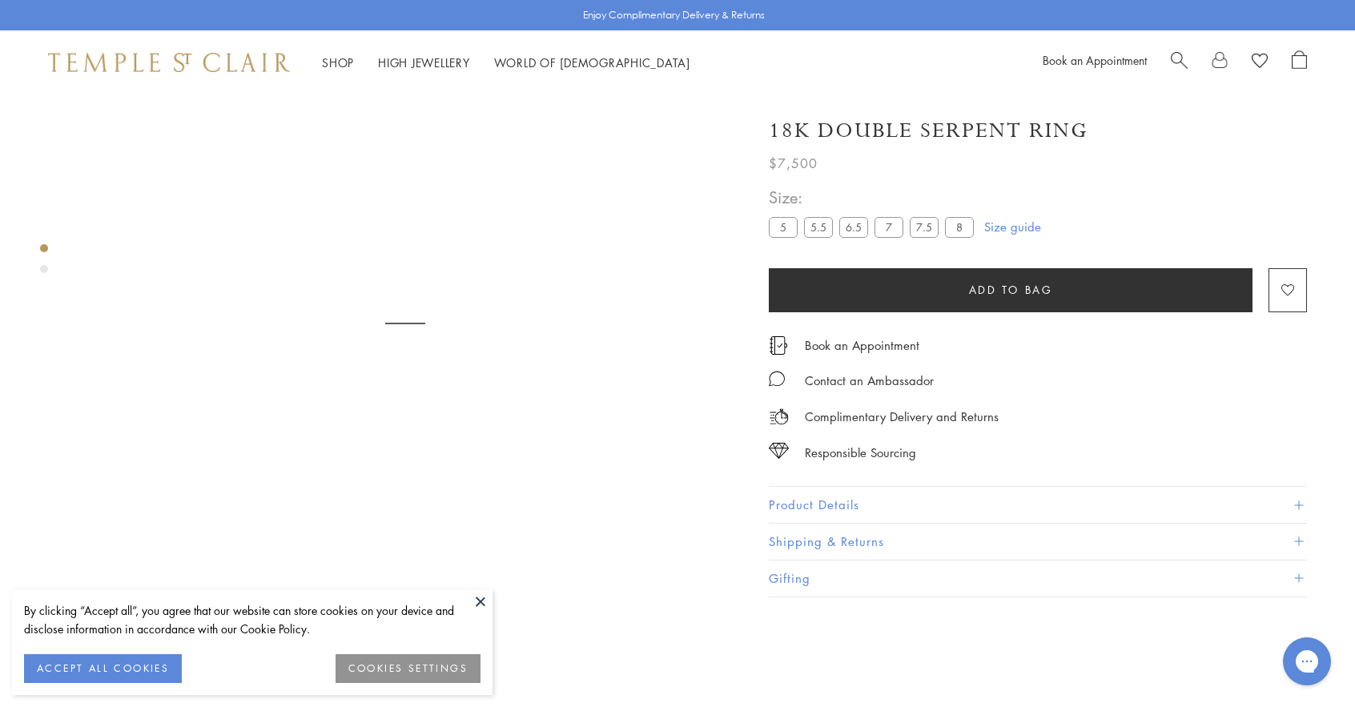
scroll to position [95, 0]
click at [851, 499] on button "Product Details" at bounding box center [1038, 505] width 538 height 36
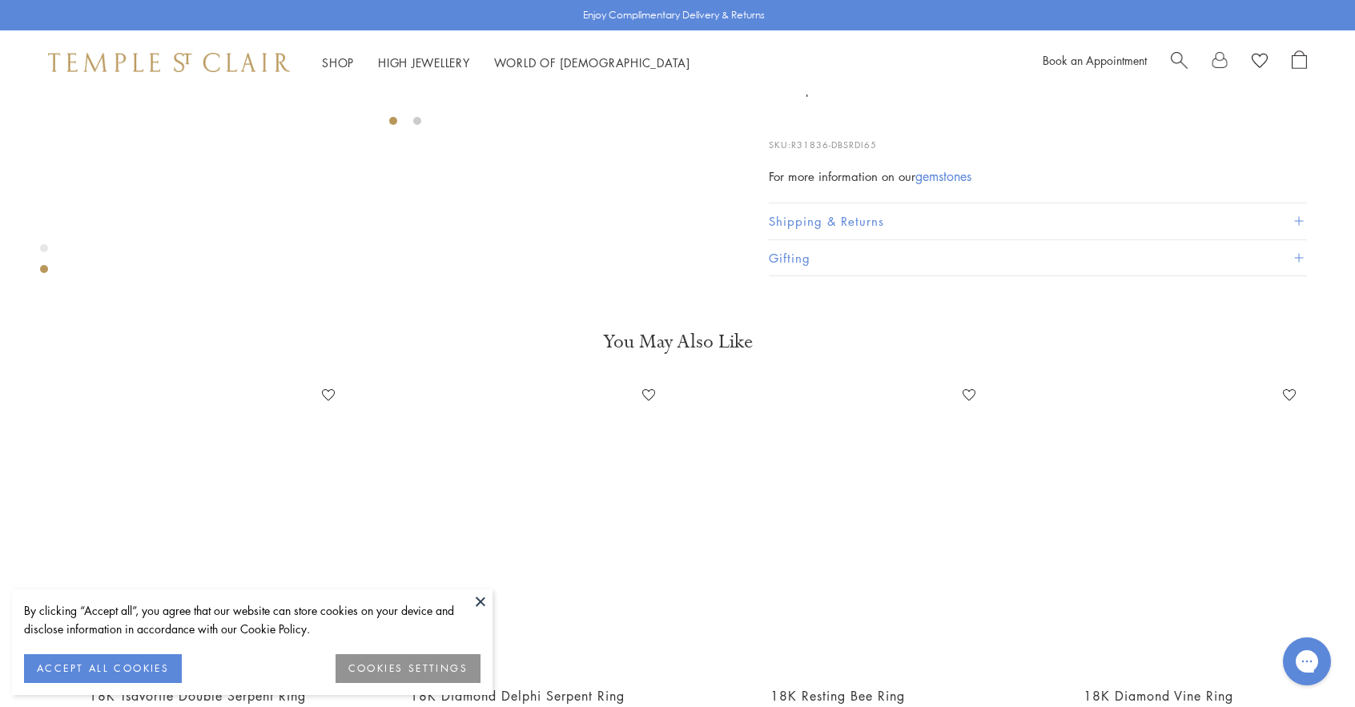
scroll to position [681, 0]
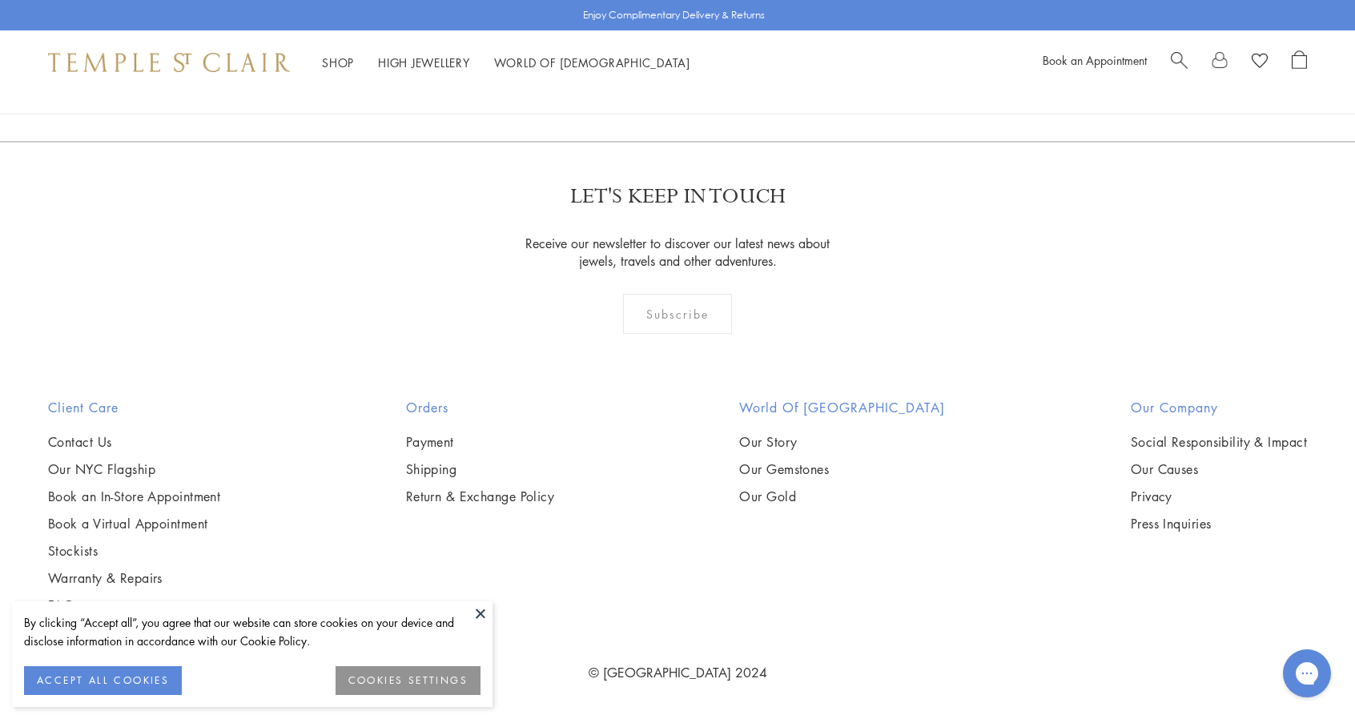
scroll to position [7363, 0]
click at [0, 0] on img at bounding box center [0, 0] width 0 height 0
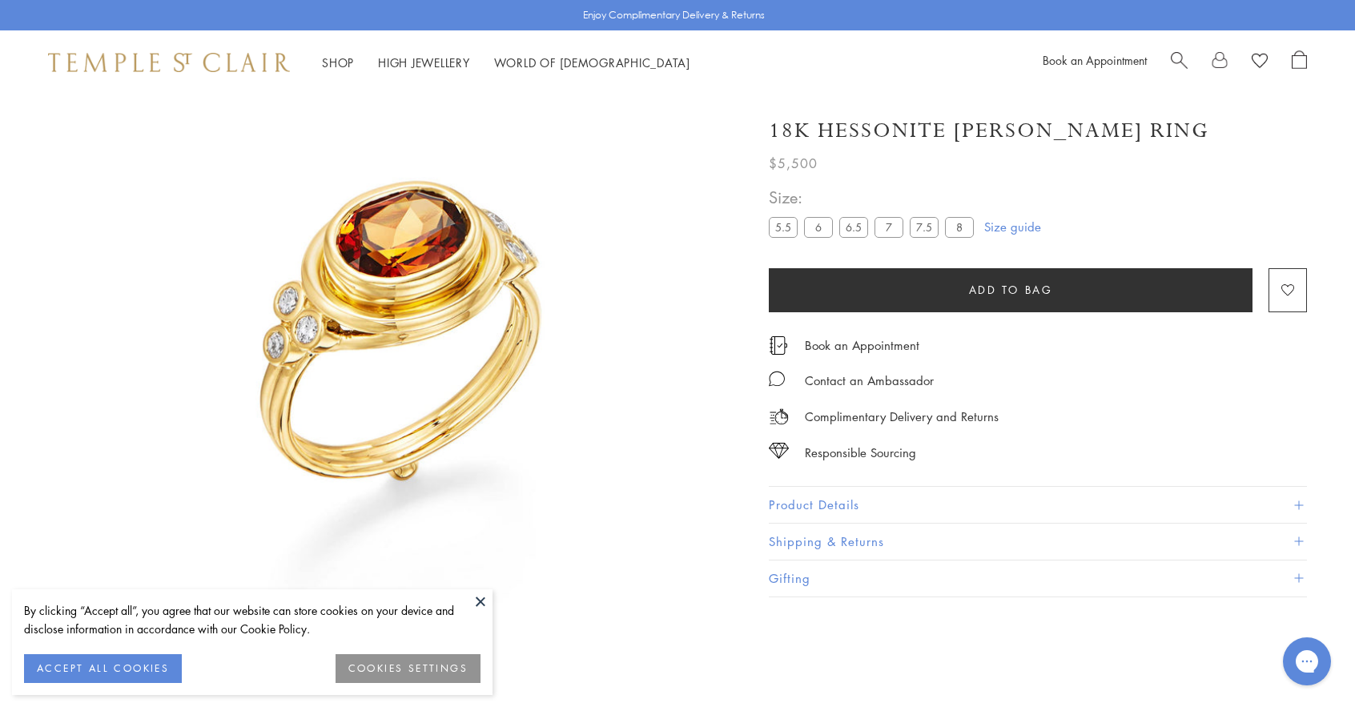
scroll to position [95, 0]
click at [822, 505] on button "Product Details" at bounding box center [1038, 505] width 538 height 36
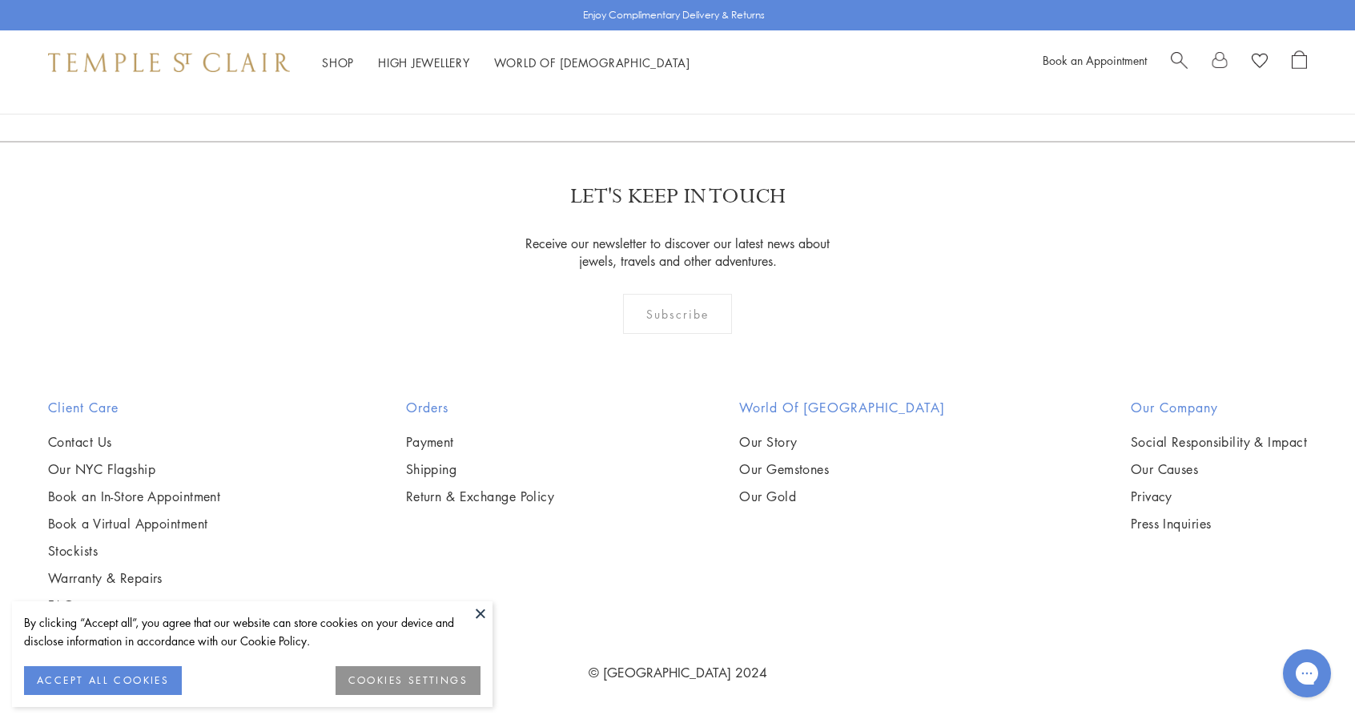
scroll to position [8030, 0]
click at [678, 77] on link "2" at bounding box center [678, 55] width 53 height 44
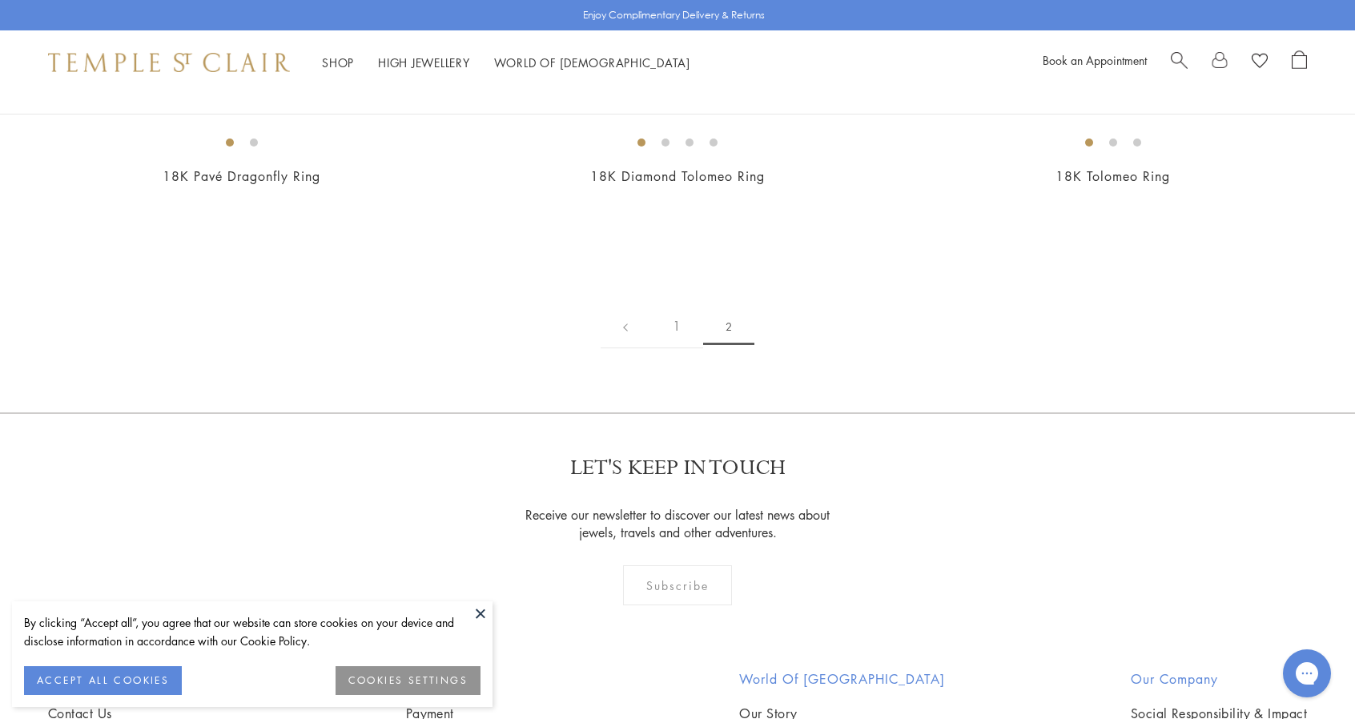
scroll to position [436, 0]
click at [0, 0] on img at bounding box center [0, 0] width 0 height 0
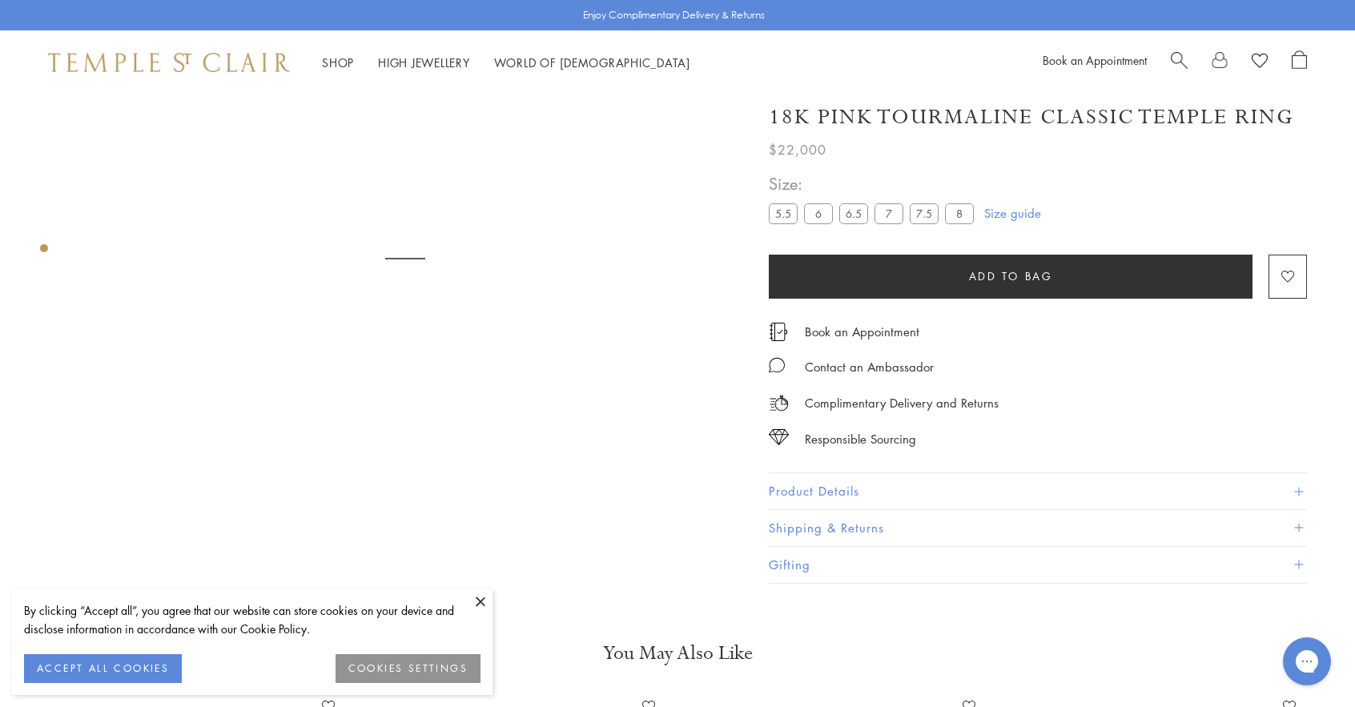
scroll to position [163, 0]
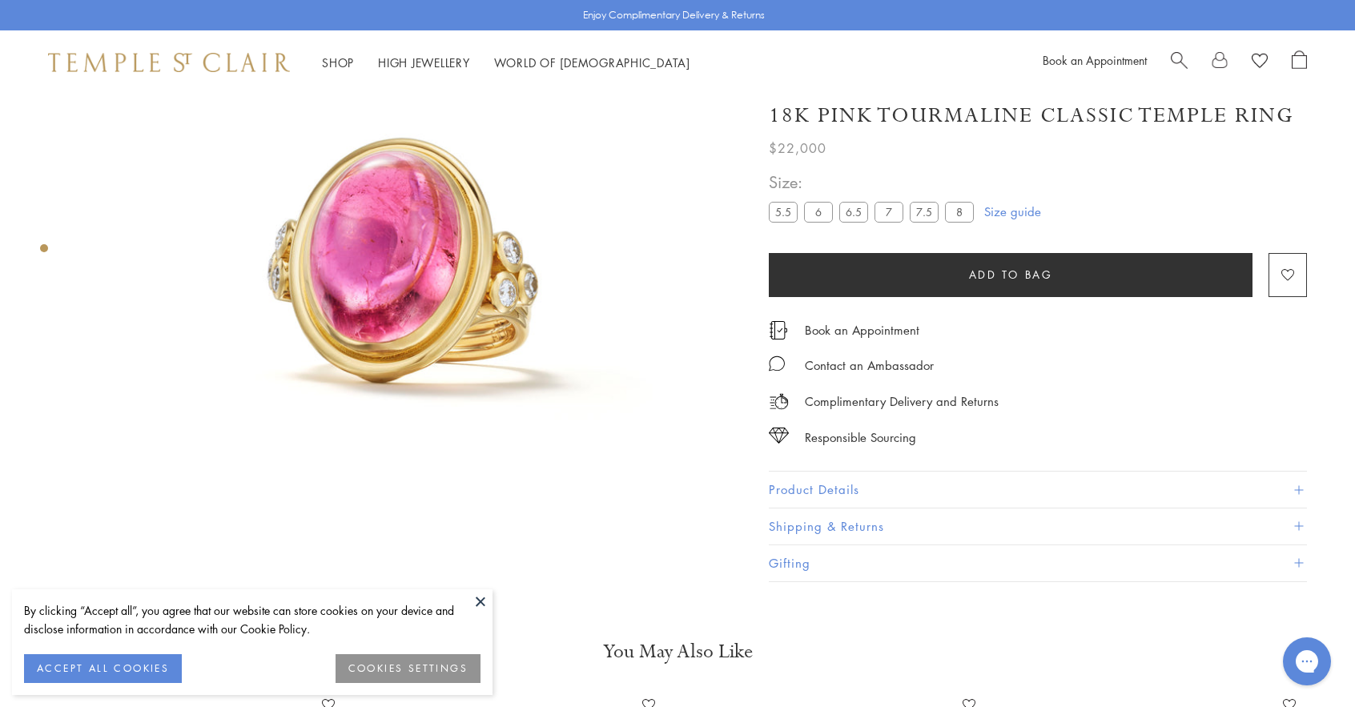
click at [842, 489] on button "Product Details" at bounding box center [1038, 491] width 538 height 36
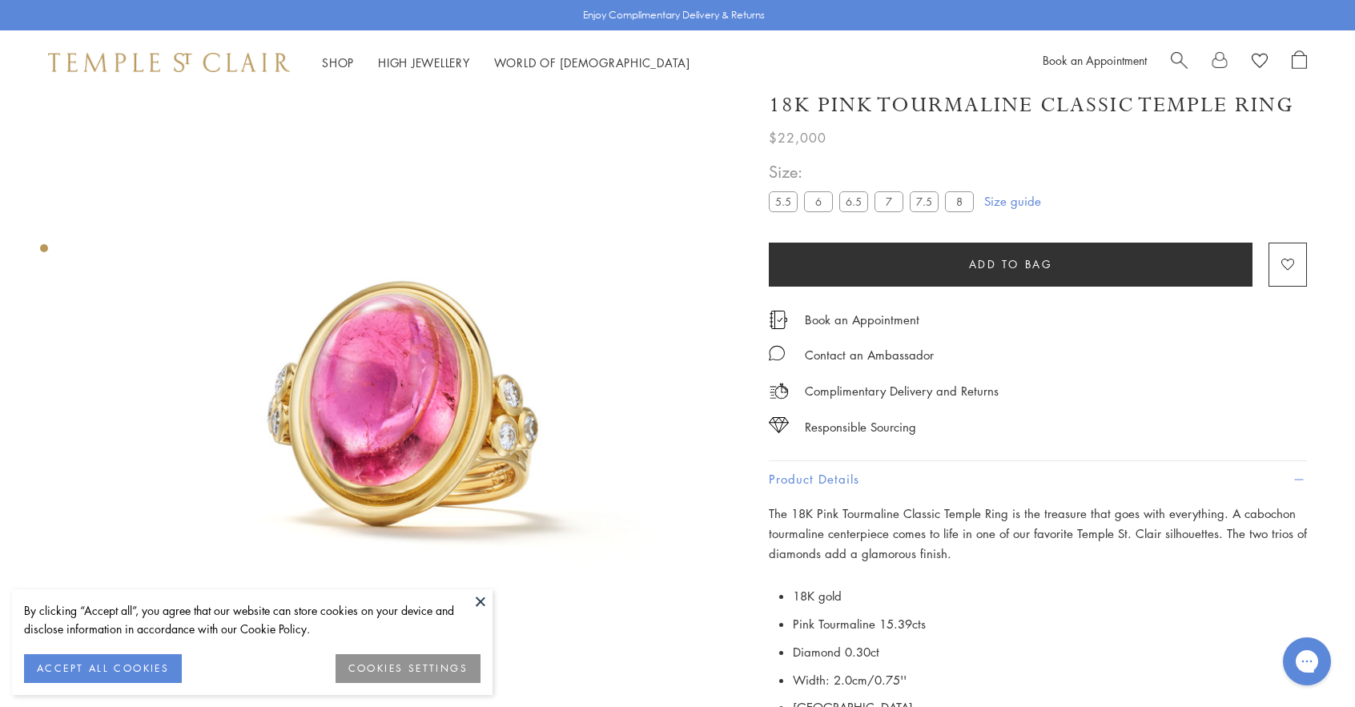
scroll to position [17, 0]
